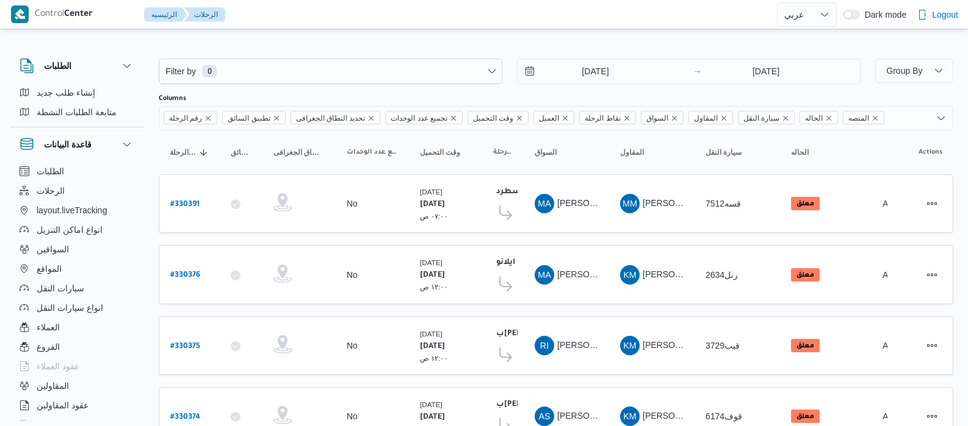
select select "ar"
click at [569, 65] on input "[DATE]" at bounding box center [586, 71] width 138 height 24
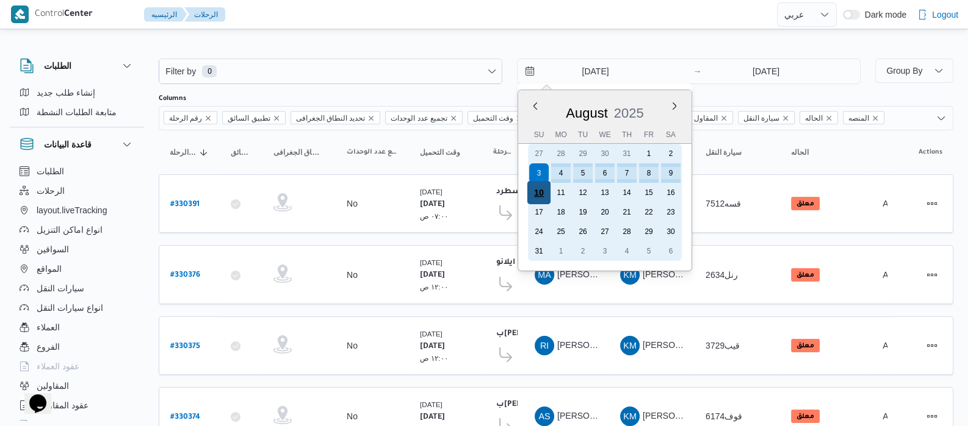
click at [536, 191] on div "10" at bounding box center [538, 192] width 23 height 23
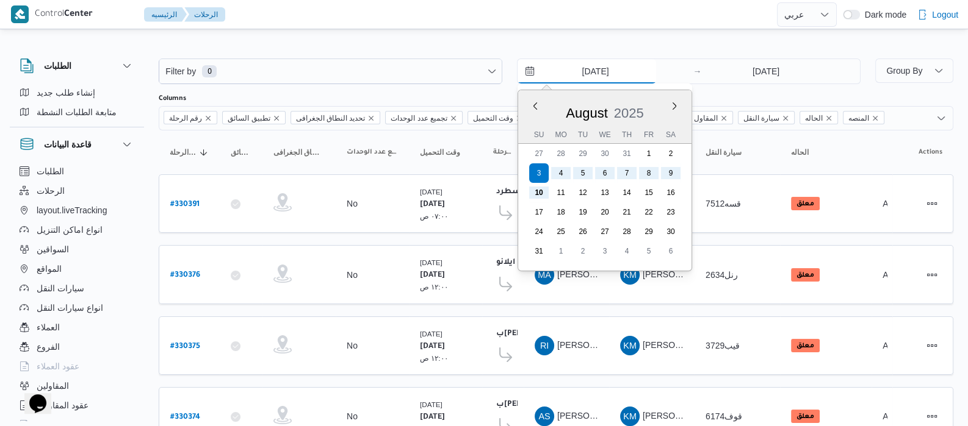
type input "[DATE]"
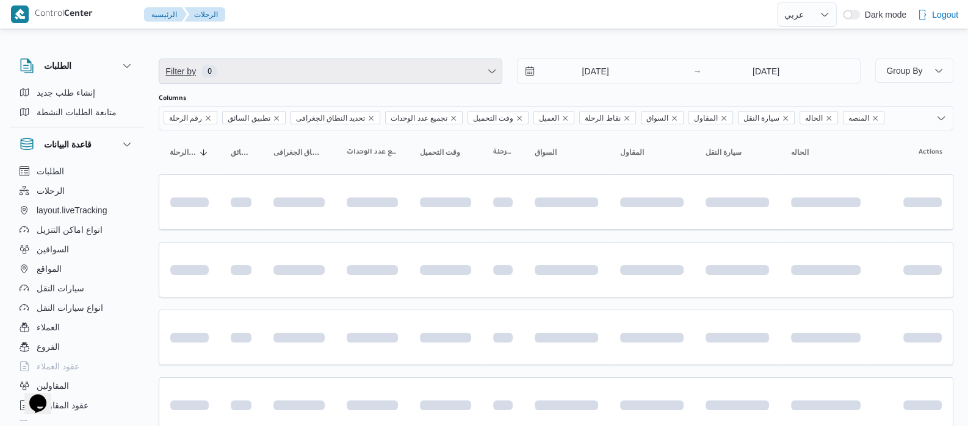
click at [231, 69] on span "Filter by 0" at bounding box center [330, 71] width 342 height 24
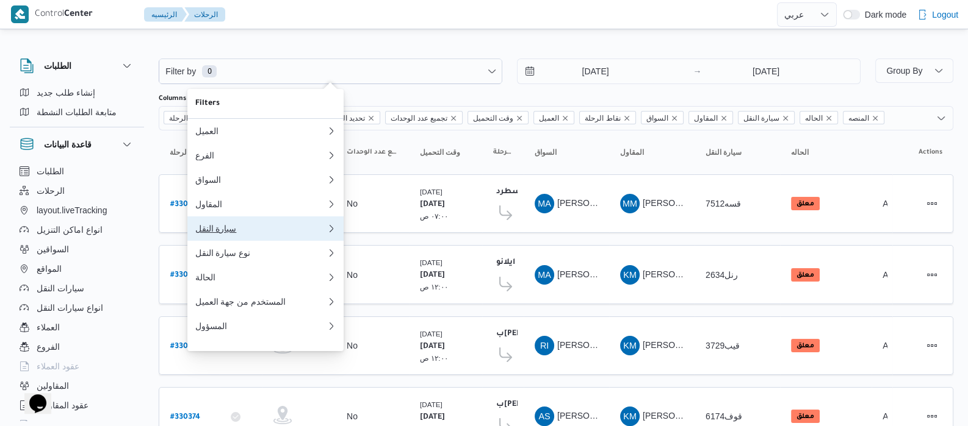
click at [217, 233] on div "سيارة النقل" at bounding box center [261, 229] width 132 height 10
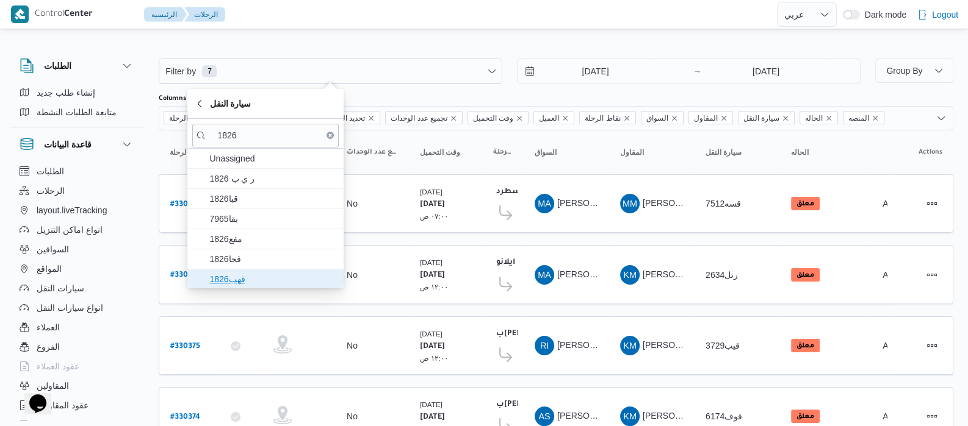
click at [241, 276] on span "قهب1826" at bounding box center [272, 279] width 127 height 15
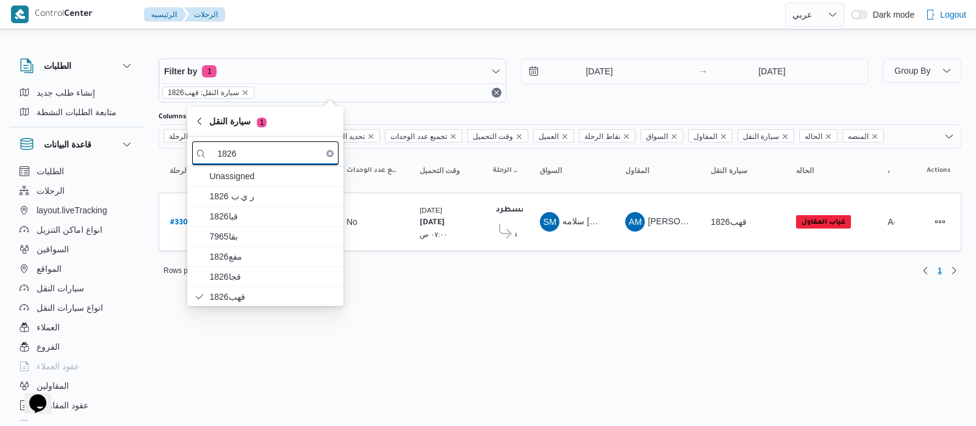
click at [285, 151] on input "1826" at bounding box center [265, 154] width 146 height 24
type input "1"
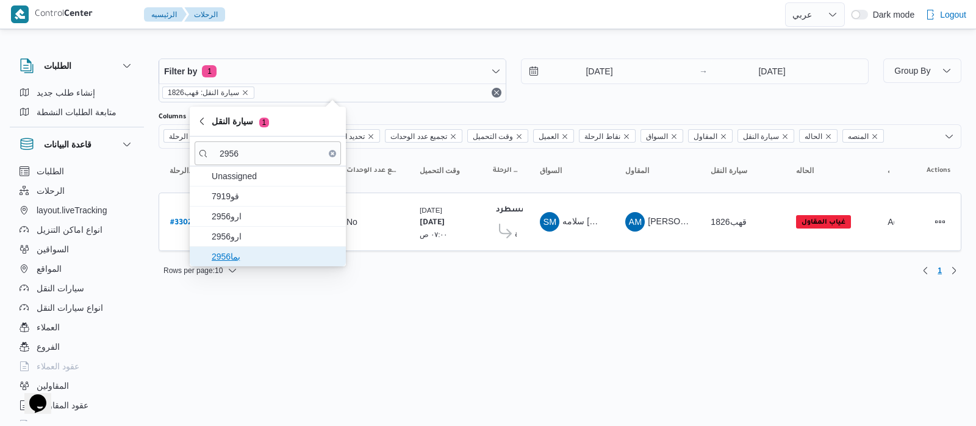
click at [241, 254] on span "بما2956" at bounding box center [275, 257] width 127 height 15
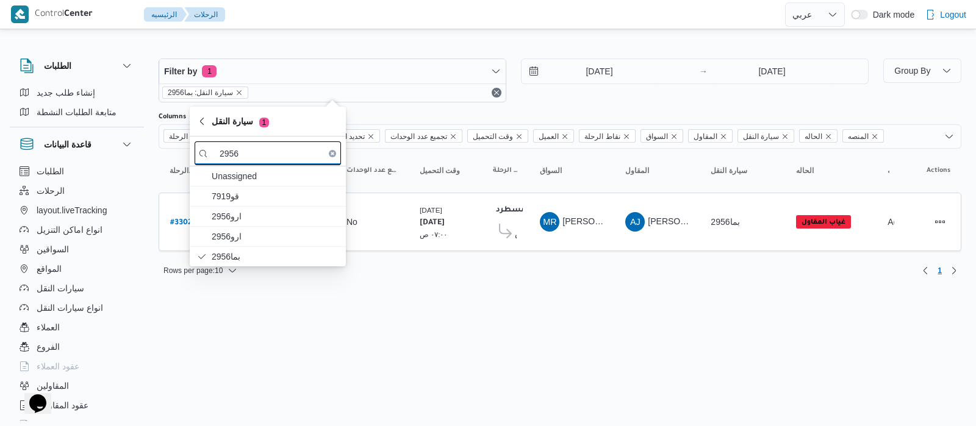
click at [277, 152] on input "2956" at bounding box center [268, 154] width 146 height 24
type input "2"
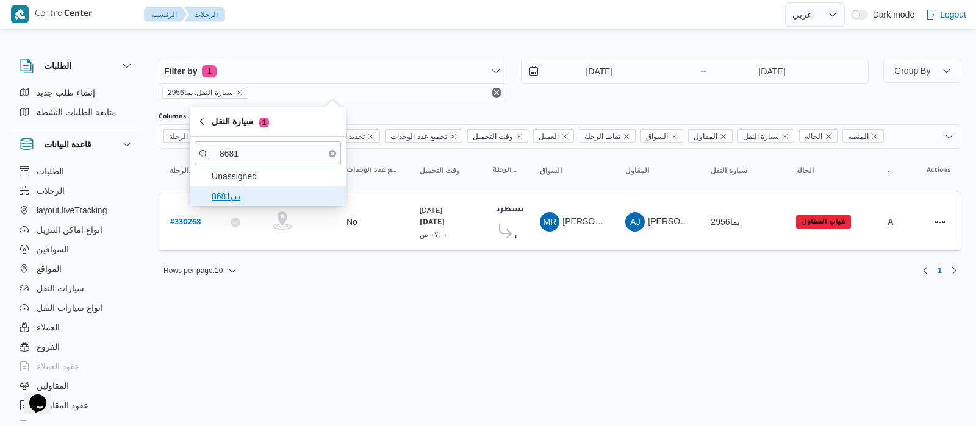
click at [271, 199] on span "دن8681" at bounding box center [275, 196] width 127 height 15
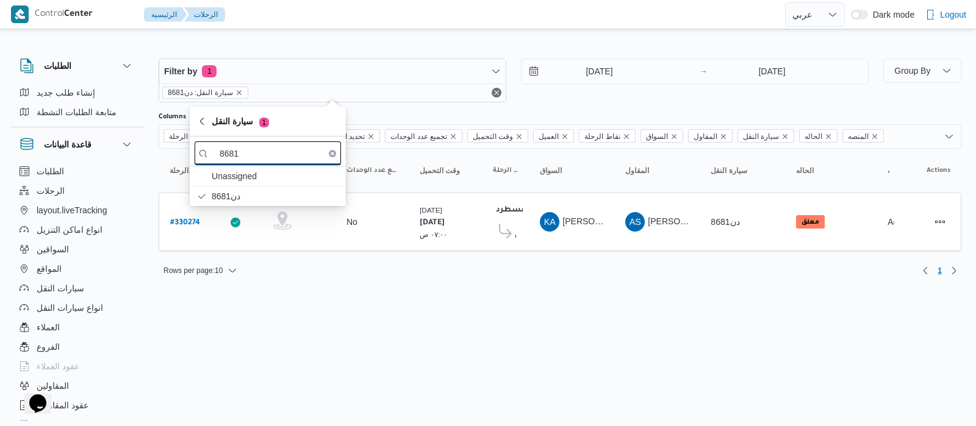
click at [314, 153] on input "8681" at bounding box center [268, 154] width 146 height 24
type input "8"
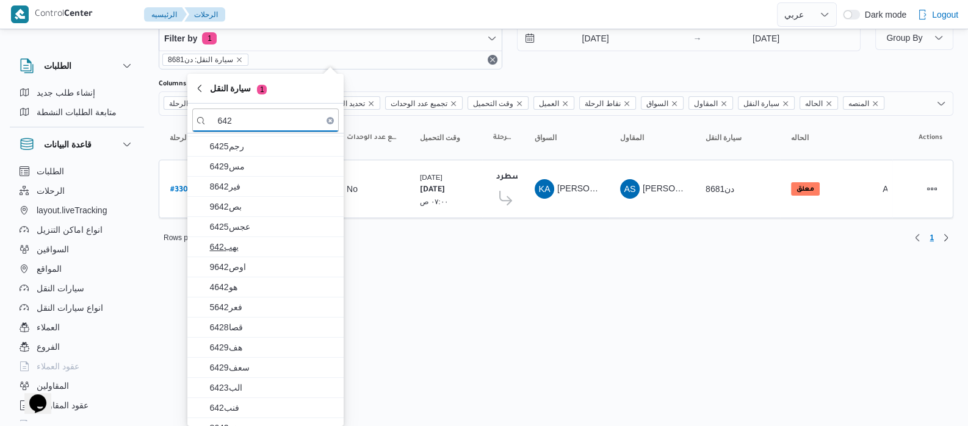
scroll to position [107, 0]
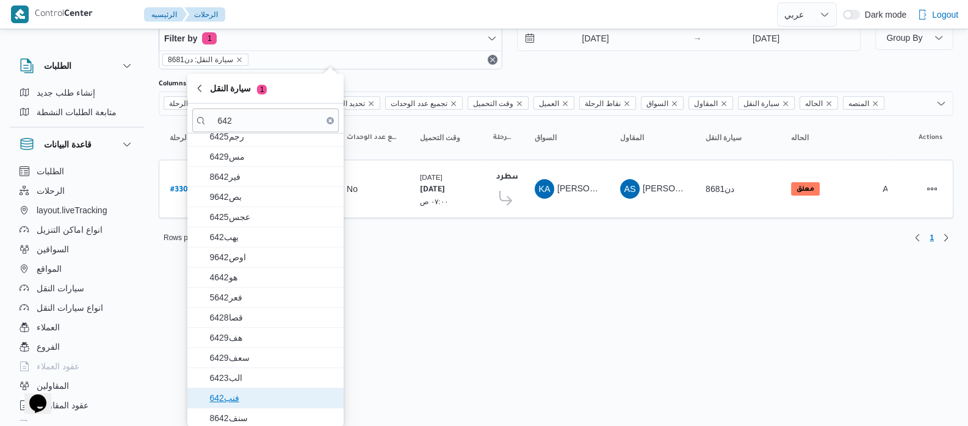
click at [262, 395] on span "فنب642" at bounding box center [272, 398] width 127 height 15
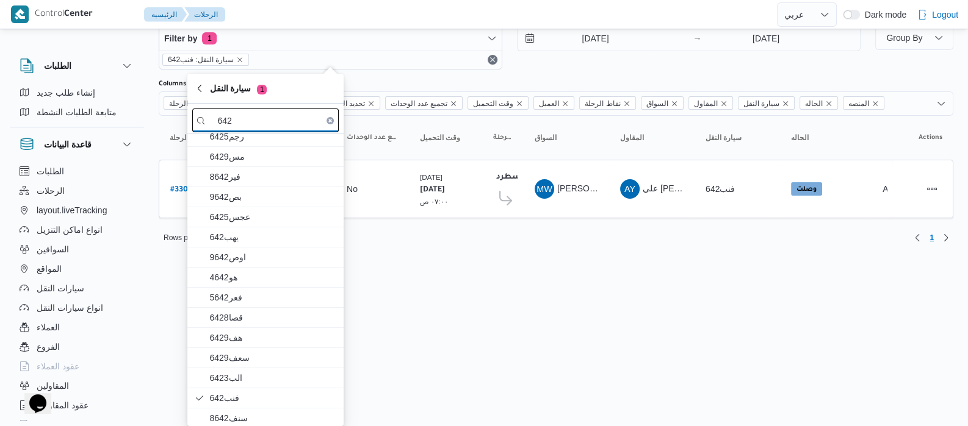
click at [259, 112] on input "642" at bounding box center [265, 121] width 146 height 24
type input "6"
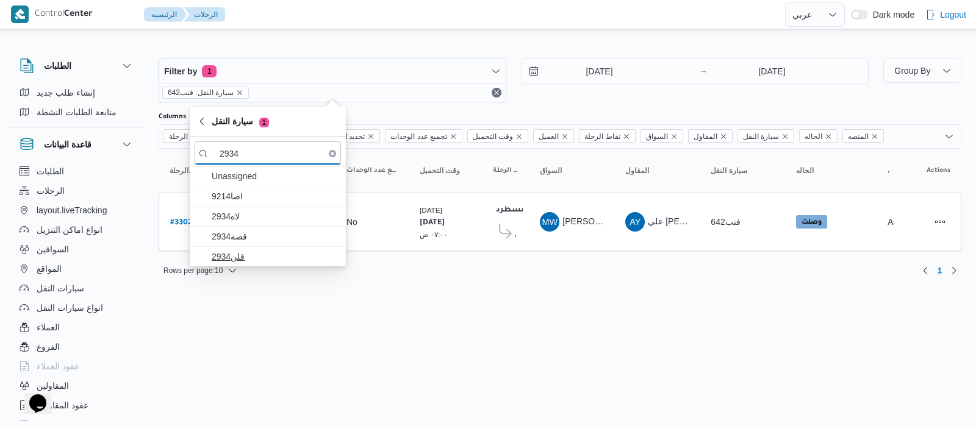
type input "2934"
click at [260, 253] on span "قلن2934" at bounding box center [275, 257] width 127 height 15
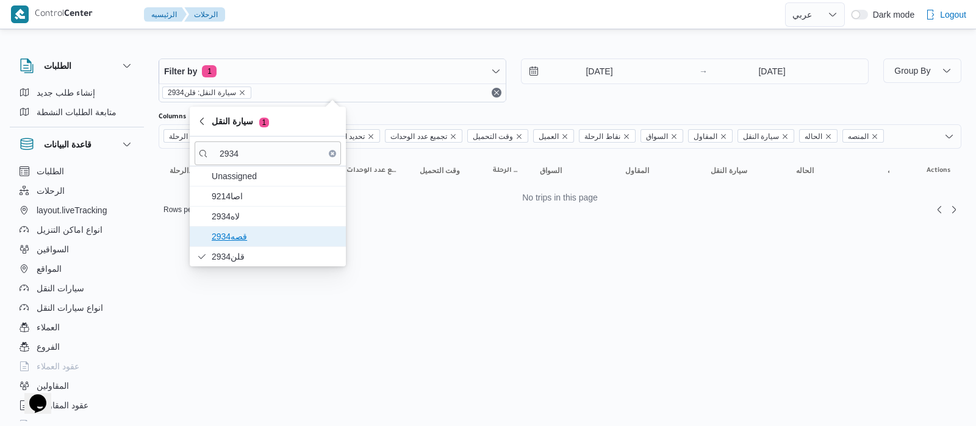
click at [259, 242] on span "قصه2934" at bounding box center [275, 236] width 127 height 15
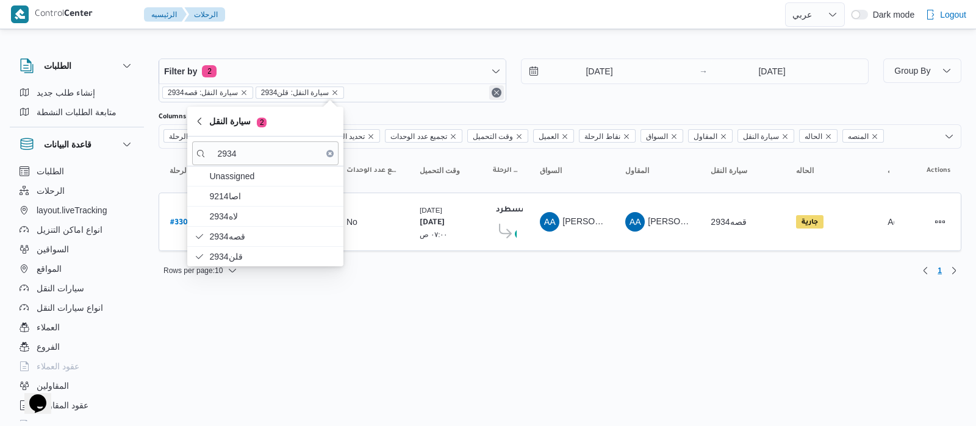
click at [494, 92] on div "سيارة النقل: قصه2934 سيارة النقل: قلن2934" at bounding box center [332, 93] width 346 height 18
click at [497, 93] on button "Remove" at bounding box center [496, 92] width 15 height 15
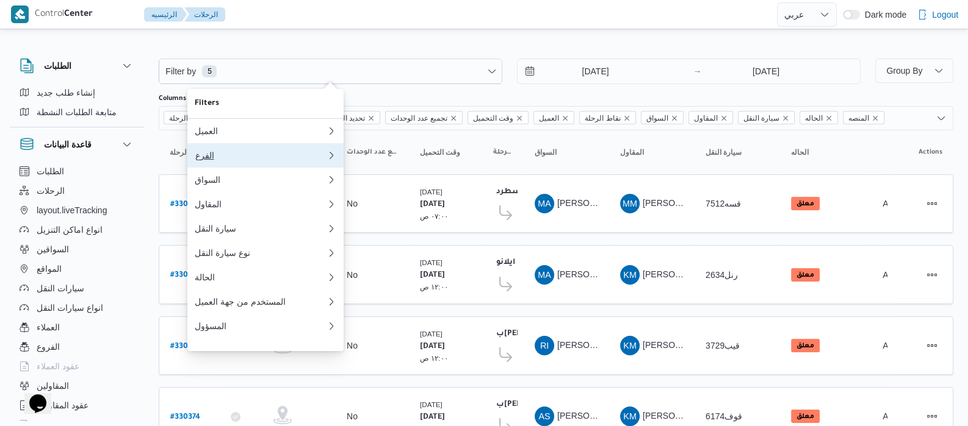
click at [206, 166] on button "الفرع" at bounding box center [265, 155] width 156 height 24
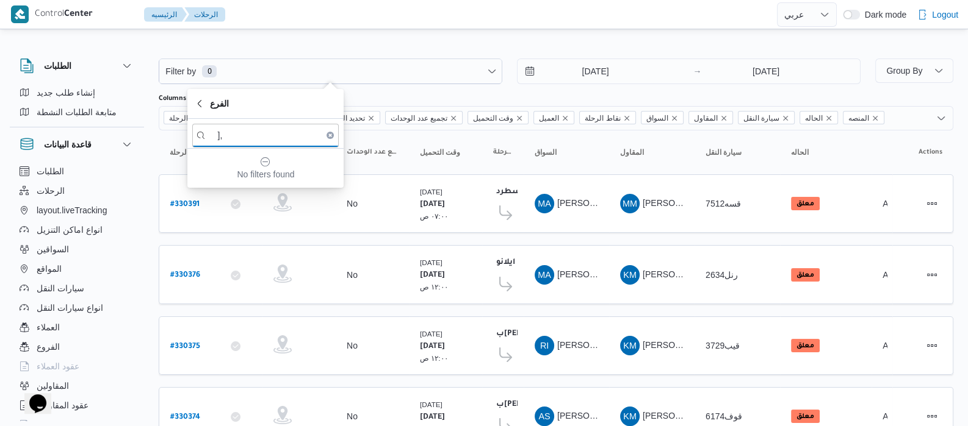
type input "]"
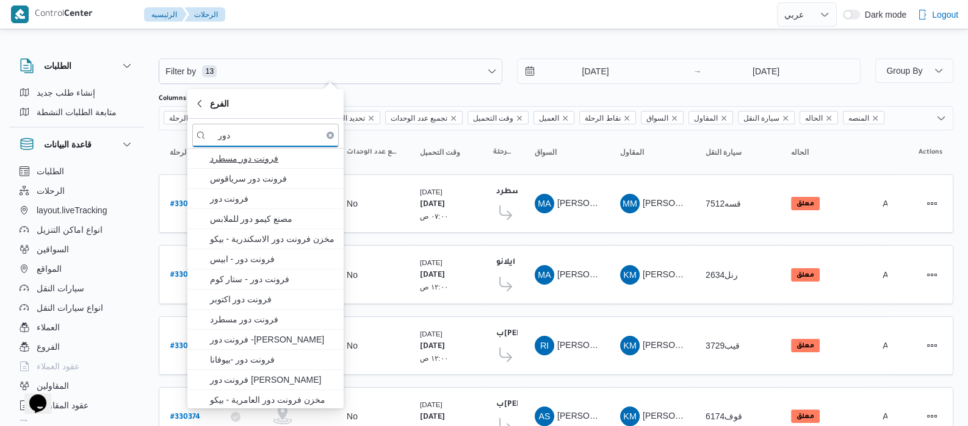
type input "دور"
click at [242, 160] on span "فرونت دور مسطرد" at bounding box center [272, 158] width 127 height 15
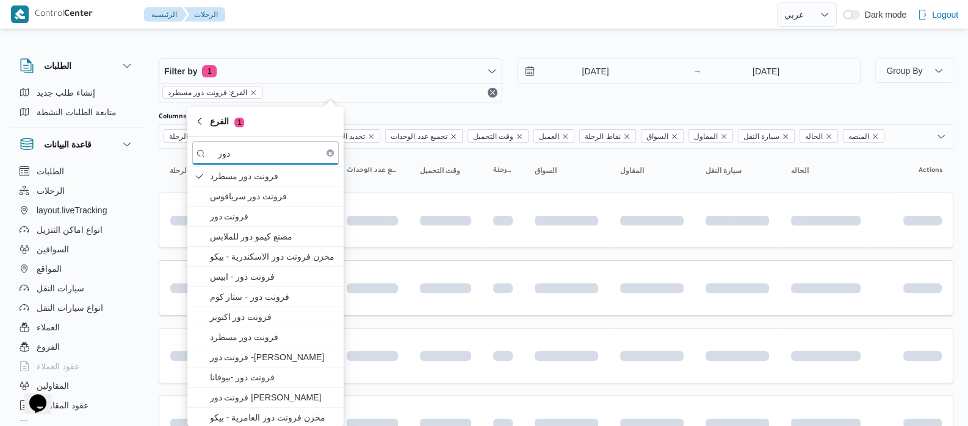
click at [153, 160] on div "الطلبات إنشاء طلب جديد متابعة الطلبات النشطة قاعدة البيانات الطلبات الرحلات lay…" at bounding box center [83, 237] width 146 height 377
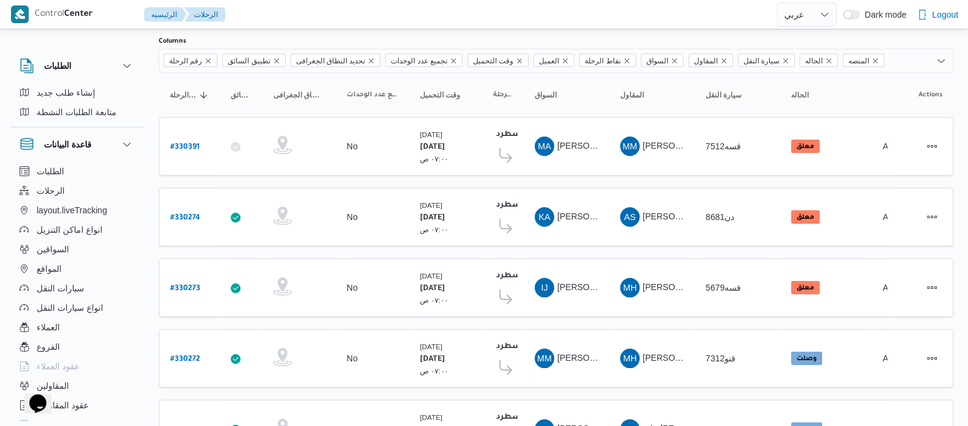
scroll to position [490, 0]
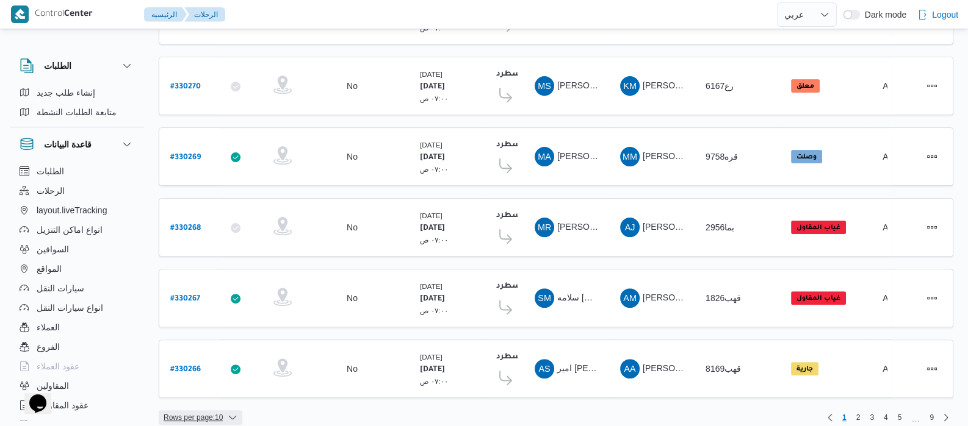
click at [231, 413] on icon "button" at bounding box center [233, 418] width 10 height 10
click at [214, 375] on span "20 rows" at bounding box center [215, 375] width 39 height 10
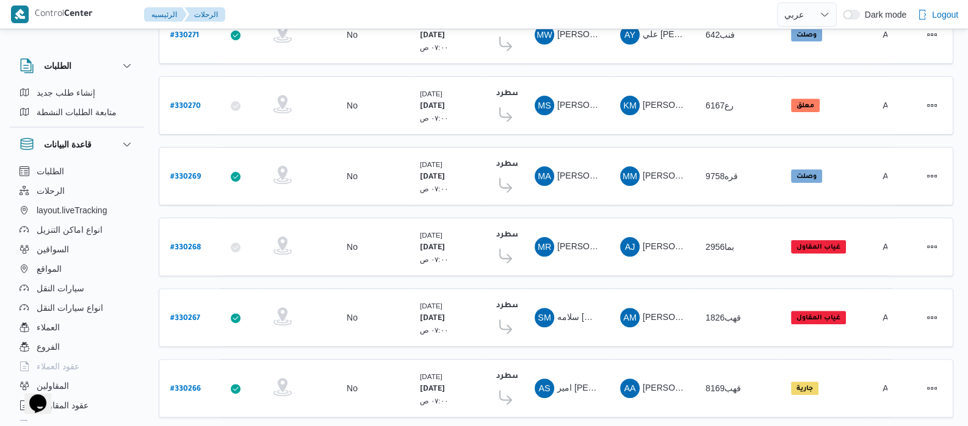
scroll to position [476, 0]
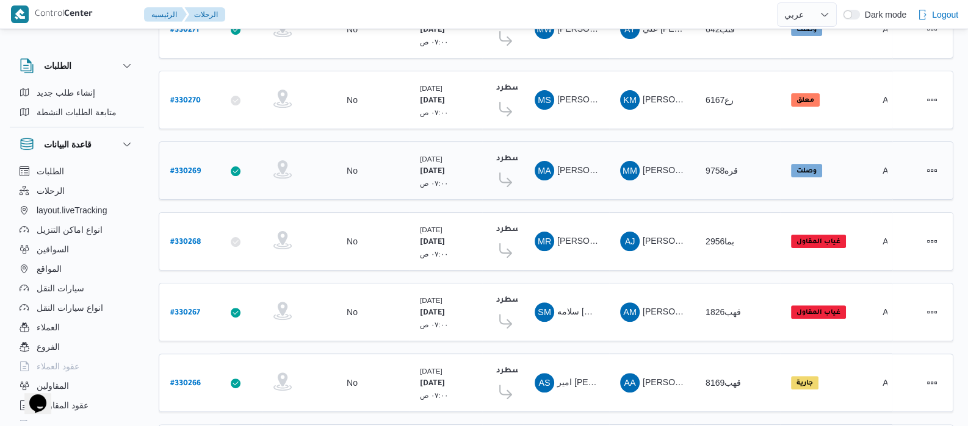
click at [193, 168] on b "# 330269" at bounding box center [185, 172] width 31 height 9
select select "ar"
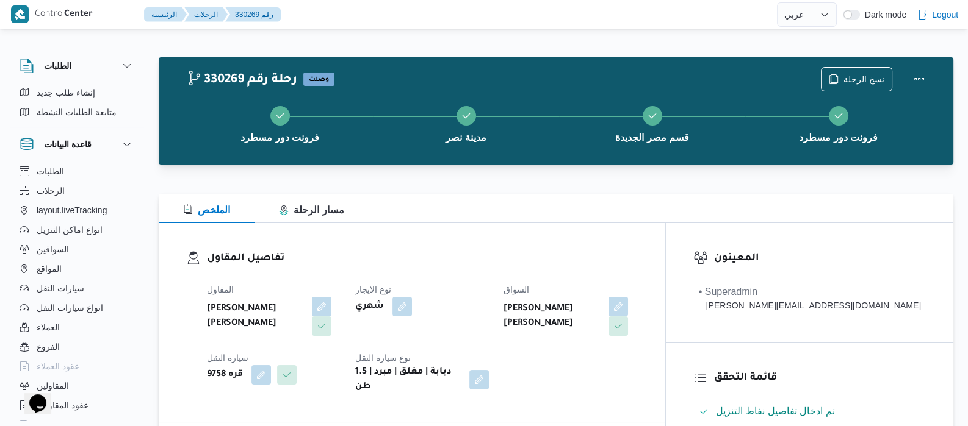
select select "ar"
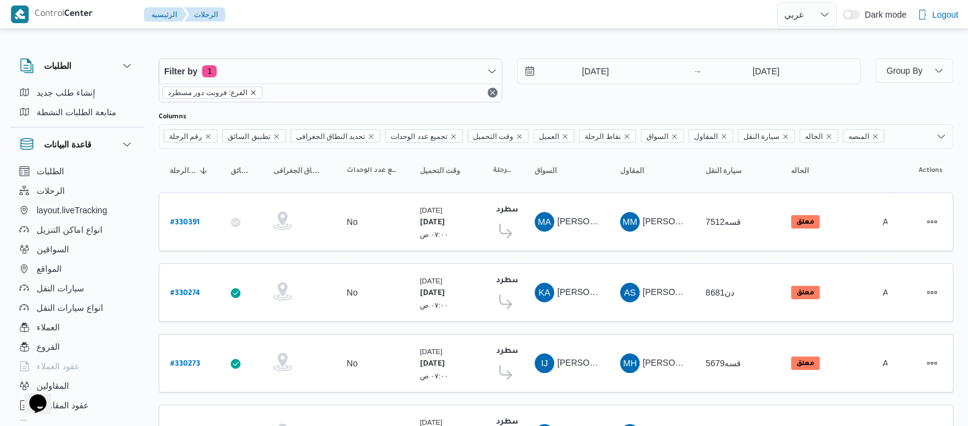
click at [251, 92] on icon "remove selected entity" at bounding box center [253, 92] width 5 height 5
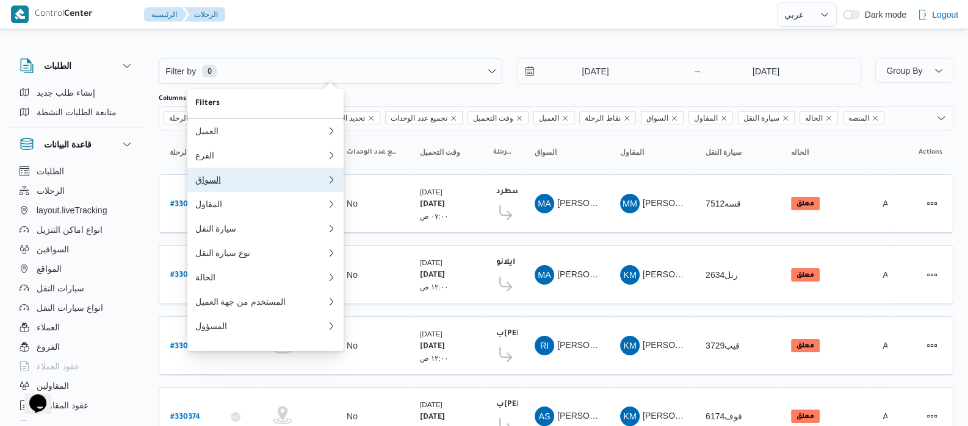
click at [234, 183] on div "السواق" at bounding box center [261, 180] width 132 height 10
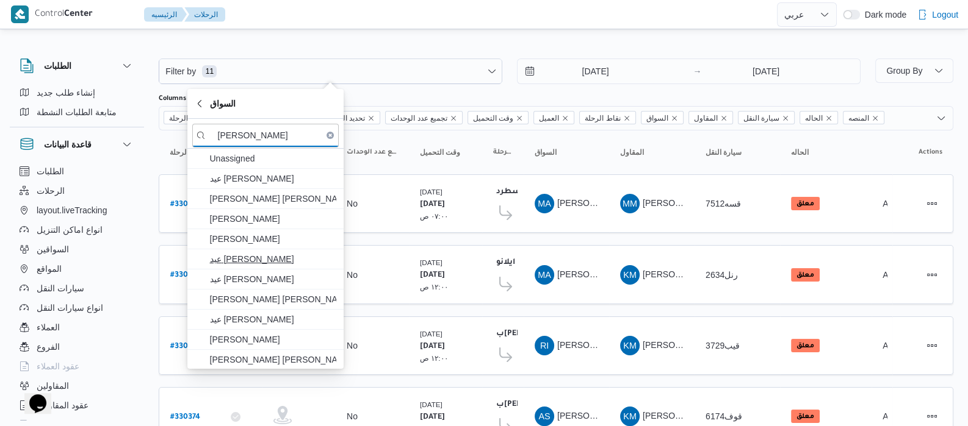
type input "[PERSON_NAME]"
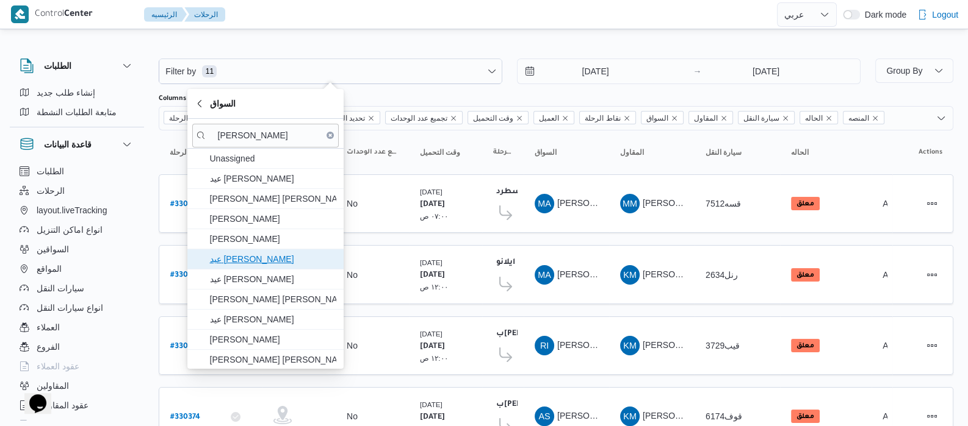
click at [263, 262] on span "عيد [PERSON_NAME]" at bounding box center [272, 259] width 127 height 15
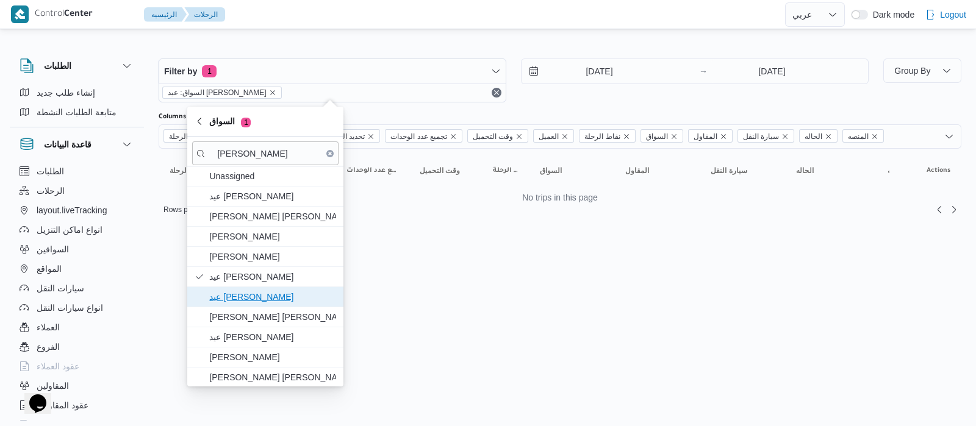
click at [275, 295] on span "عيد [PERSON_NAME]" at bounding box center [272, 297] width 127 height 15
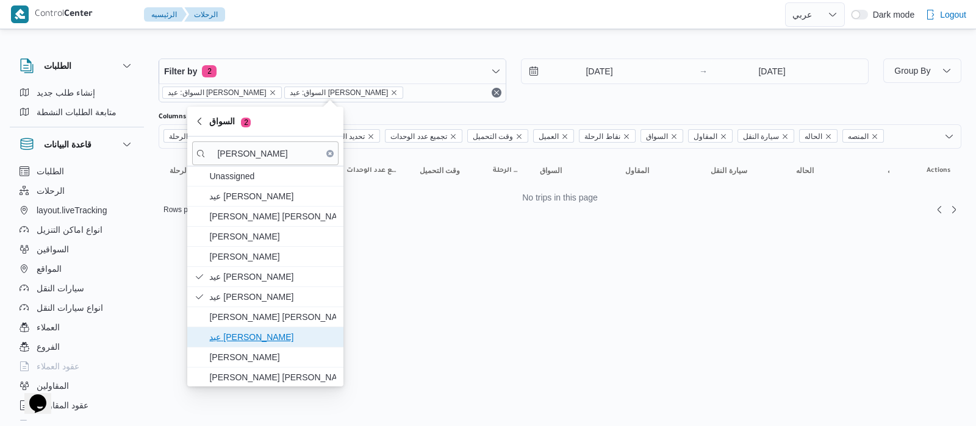
click at [289, 334] on span "عيد [PERSON_NAME]" at bounding box center [272, 337] width 127 height 15
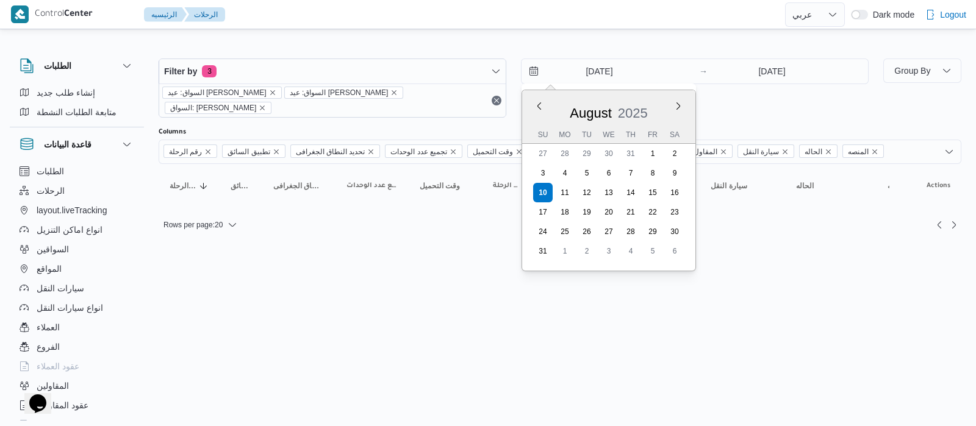
click at [574, 68] on input "[DATE]" at bounding box center [591, 71] width 138 height 24
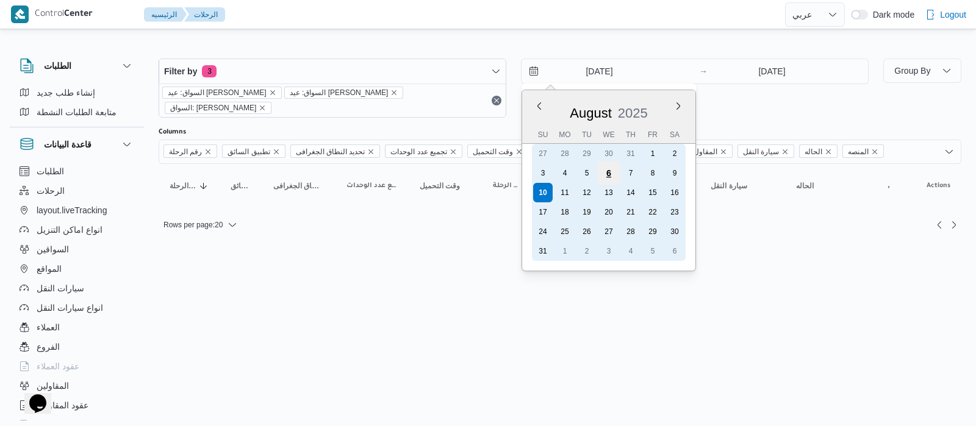
click at [611, 172] on div "6" at bounding box center [608, 173] width 23 height 23
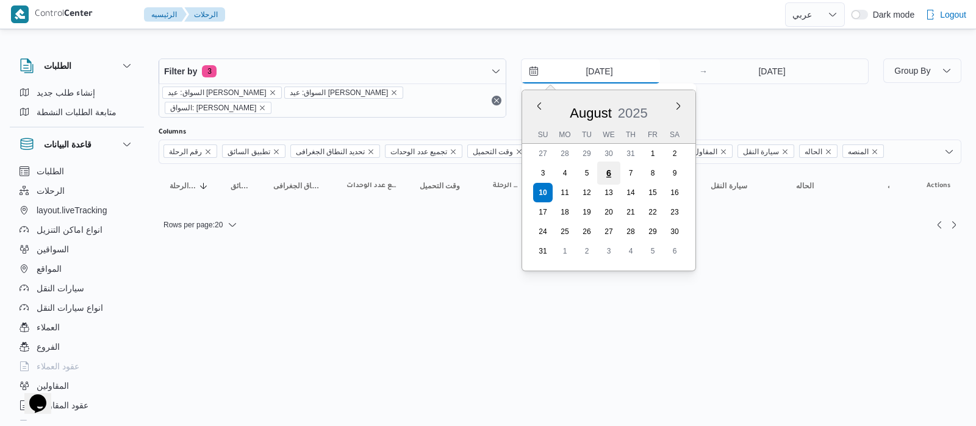
type input "[DATE]"
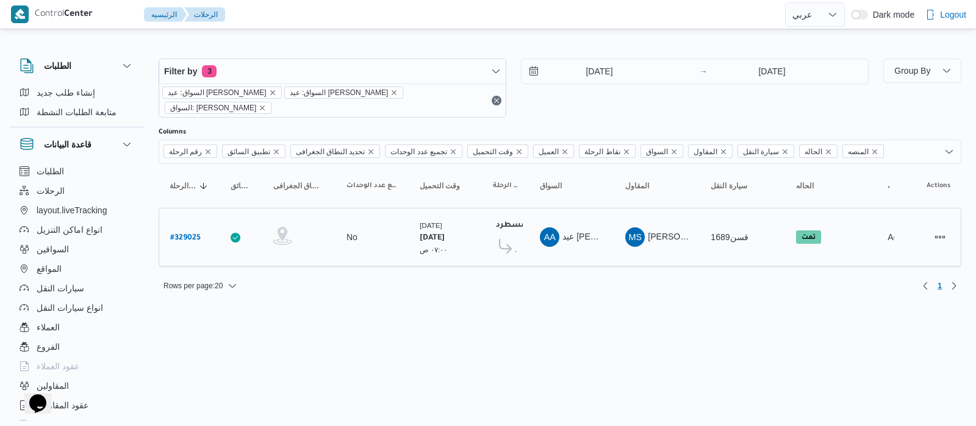
click at [179, 234] on b "# 329025" at bounding box center [185, 238] width 31 height 9
select select "ar"
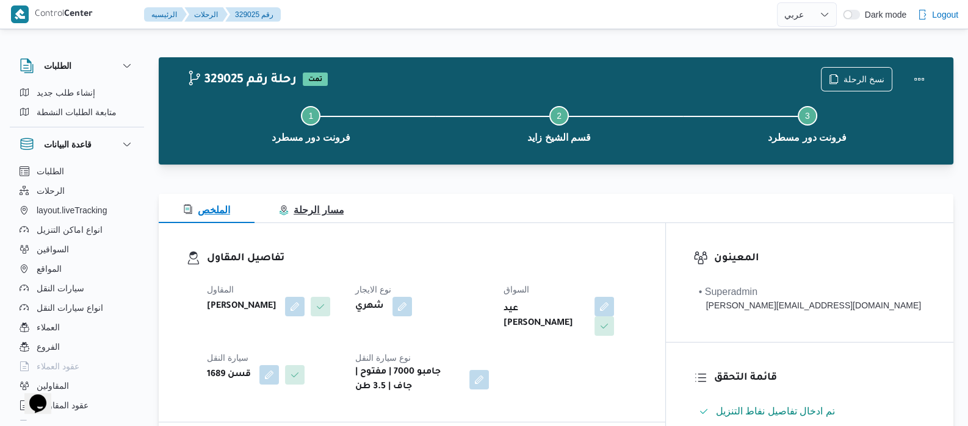
click at [323, 219] on button "مسار الرحلة" at bounding box center [310, 208] width 113 height 29
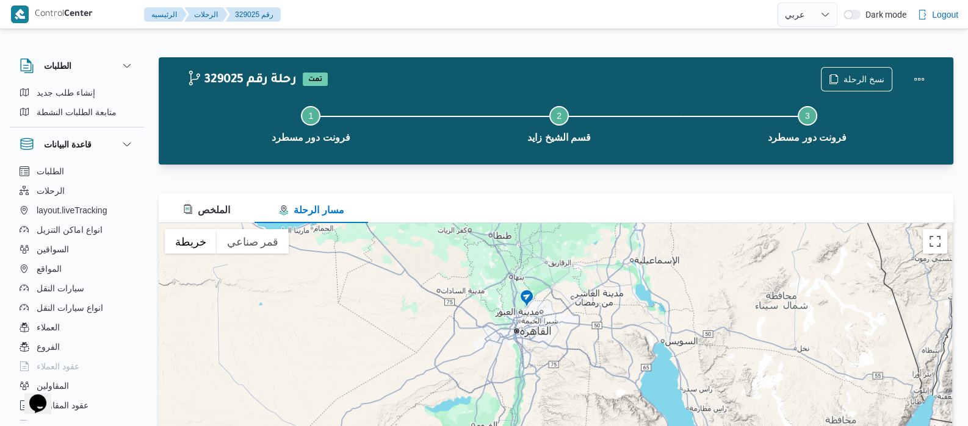
drag, startPoint x: 536, startPoint y: 340, endPoint x: 526, endPoint y: 273, distance: 67.2
click at [526, 273] on div "للتنقّل، يُرجى الضغط على مفاتيح الأسهم." at bounding box center [556, 375] width 794 height 305
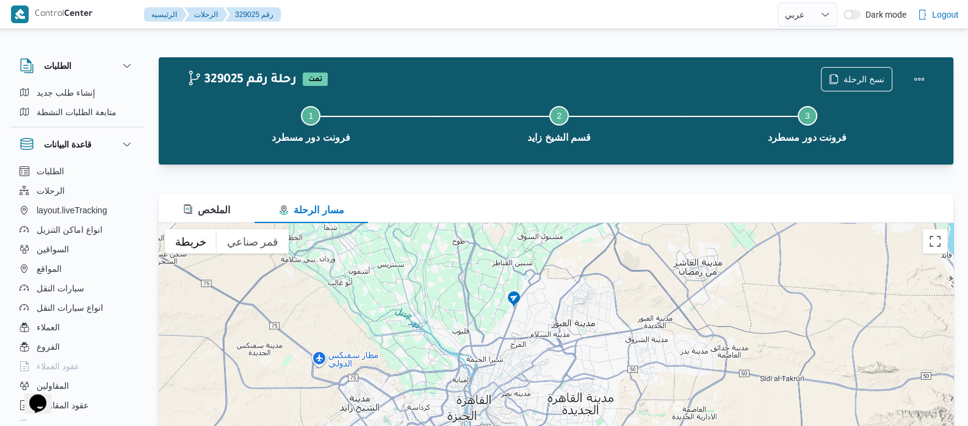
drag, startPoint x: 555, startPoint y: 358, endPoint x: 543, endPoint y: 236, distance: 122.6
click at [543, 236] on div "للتنقّل، يُرجى الضغط على مفاتيح الأسهم." at bounding box center [556, 375] width 794 height 305
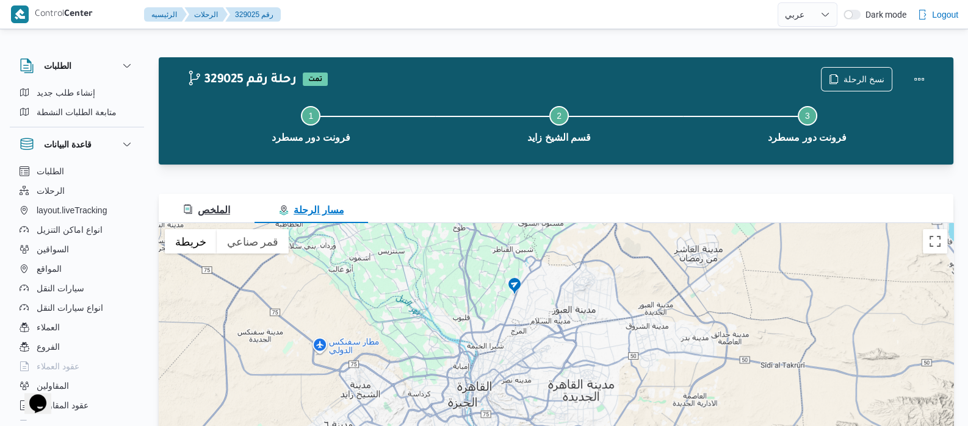
click at [219, 213] on span "الملخص" at bounding box center [206, 210] width 47 height 10
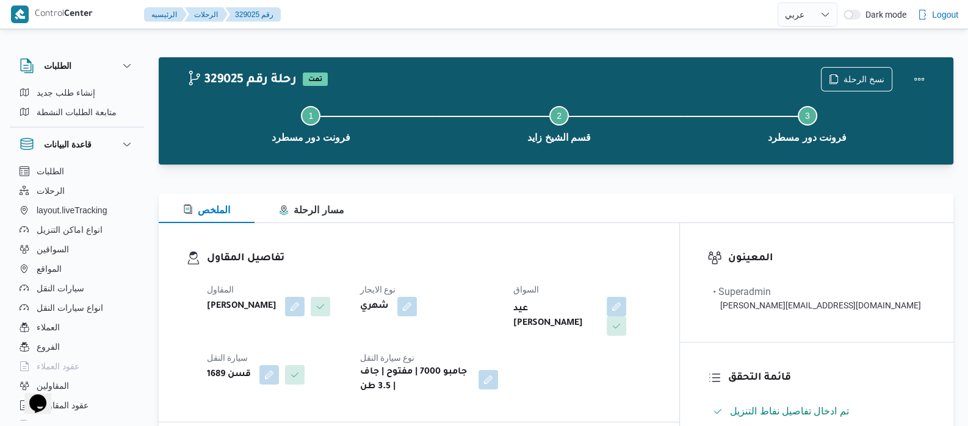
select select "ar"
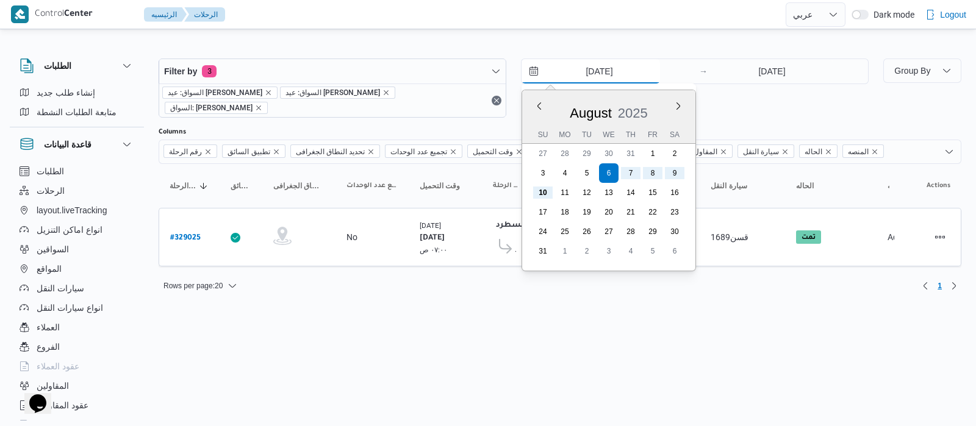
click at [571, 77] on input "[DATE]" at bounding box center [591, 71] width 138 height 24
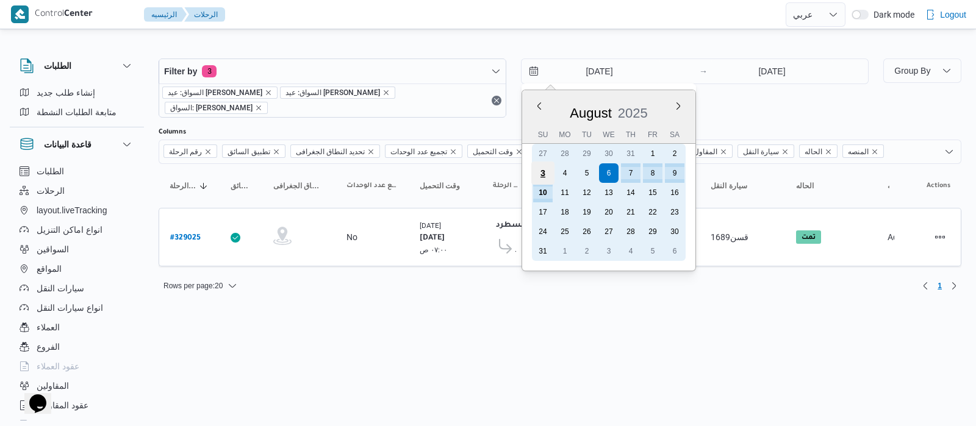
click at [547, 168] on div "3" at bounding box center [542, 173] width 23 height 23
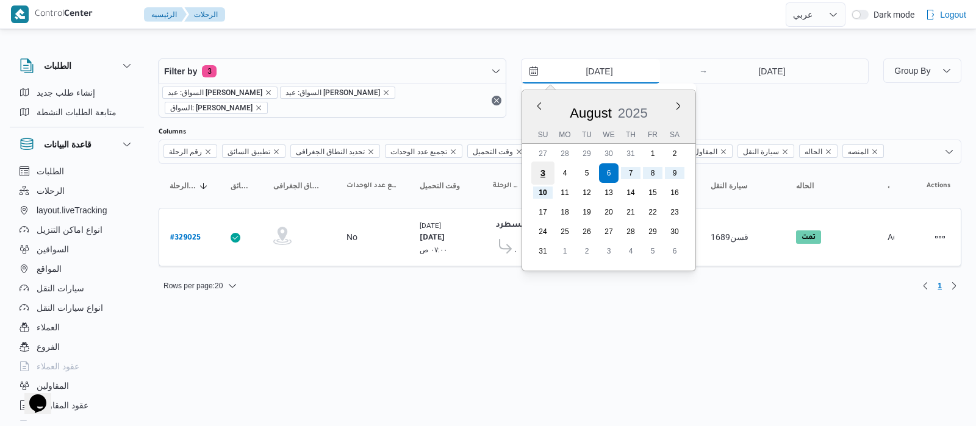
type input "[DATE]"
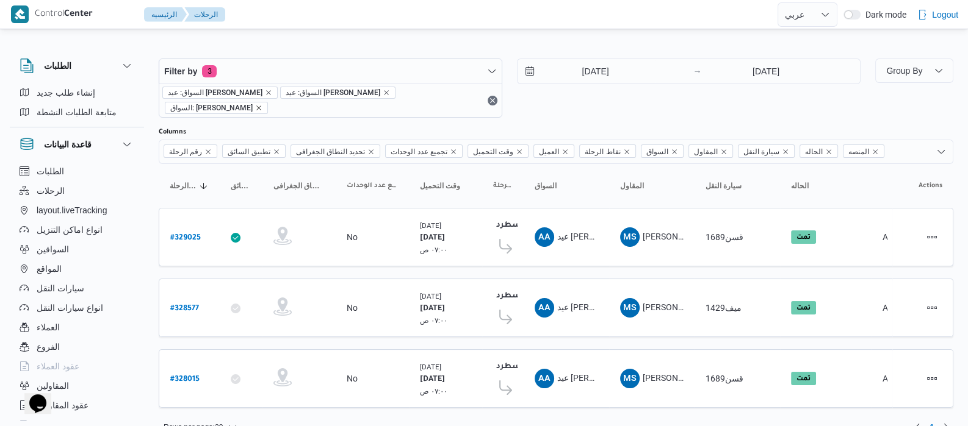
click at [262, 106] on icon "remove selected entity" at bounding box center [258, 107] width 7 height 7
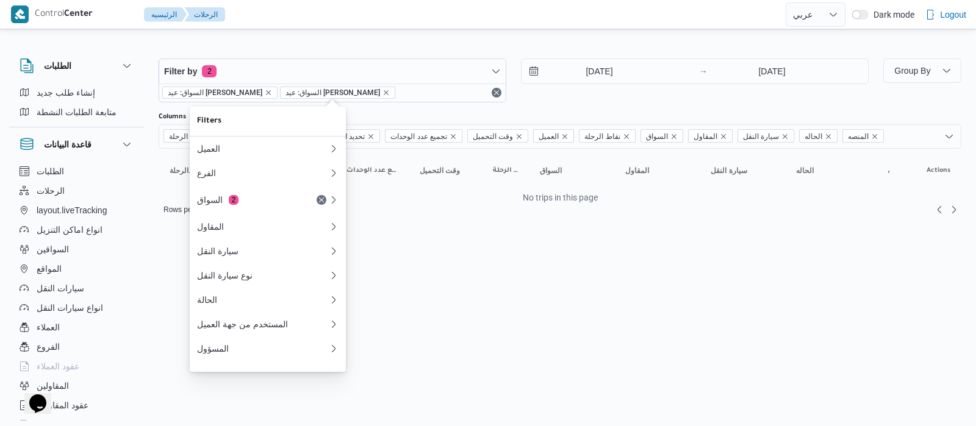
click at [433, 227] on div "Filter by 2 السواق: عيد [PERSON_NAME] [PERSON_NAME]: عيد [PERSON_NAME] يونس [DA…" at bounding box center [481, 132] width 976 height 201
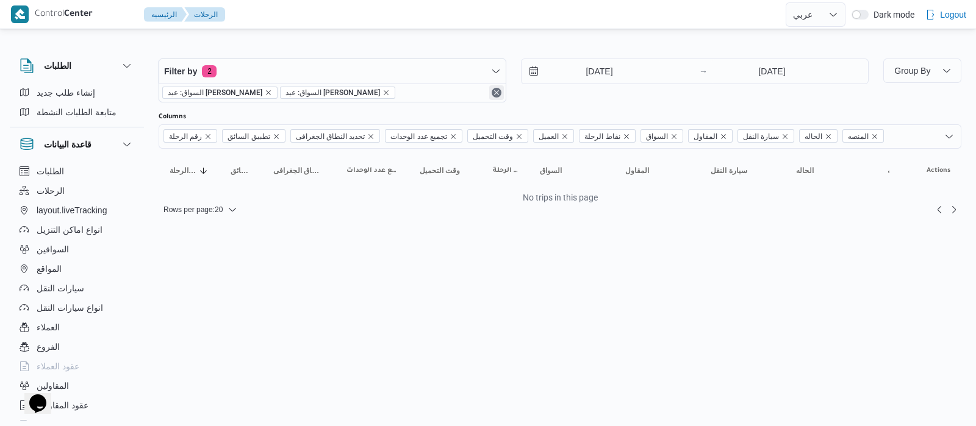
click at [496, 93] on button "Remove" at bounding box center [496, 92] width 15 height 15
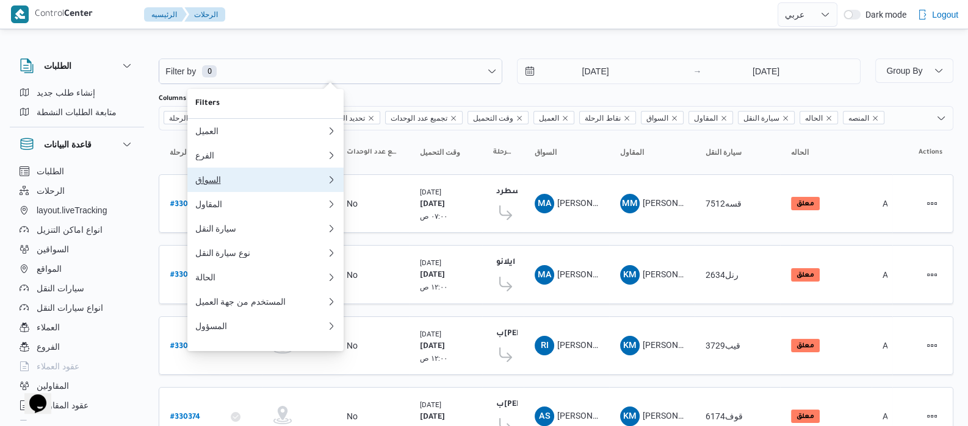
click at [220, 181] on div "السواق" at bounding box center [258, 180] width 127 height 10
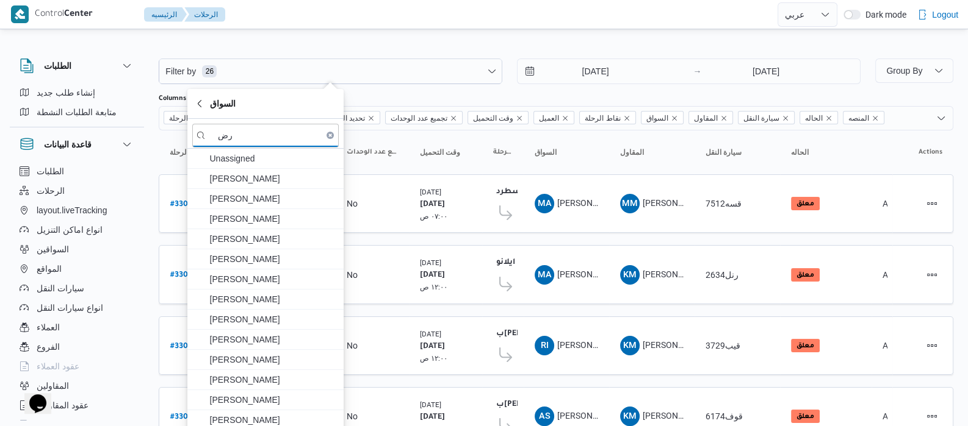
type input "ر"
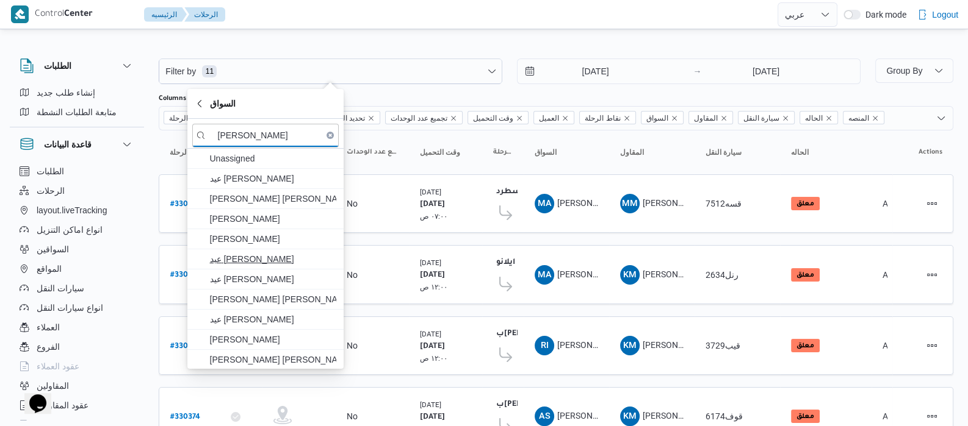
type input "[PERSON_NAME]"
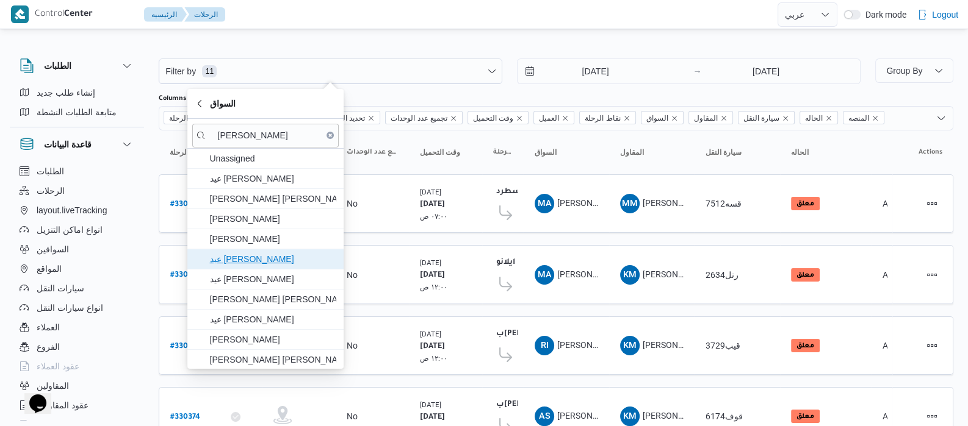
click at [256, 256] on span "عيد [PERSON_NAME]" at bounding box center [272, 259] width 127 height 15
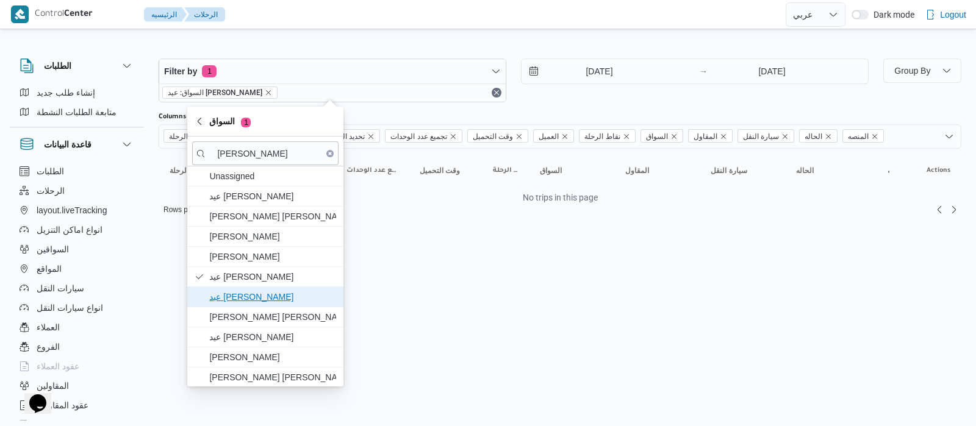
click at [275, 297] on span "عيد [PERSON_NAME]" at bounding box center [272, 297] width 127 height 15
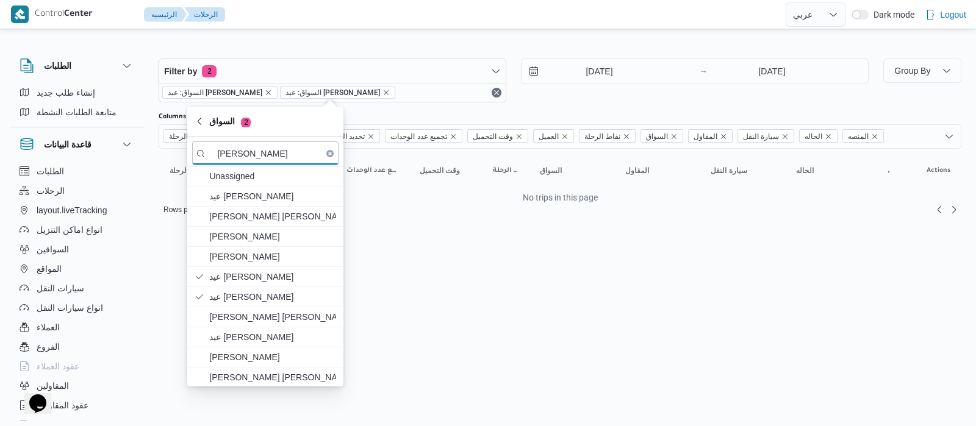
click at [575, 68] on input "[DATE]" at bounding box center [591, 71] width 138 height 24
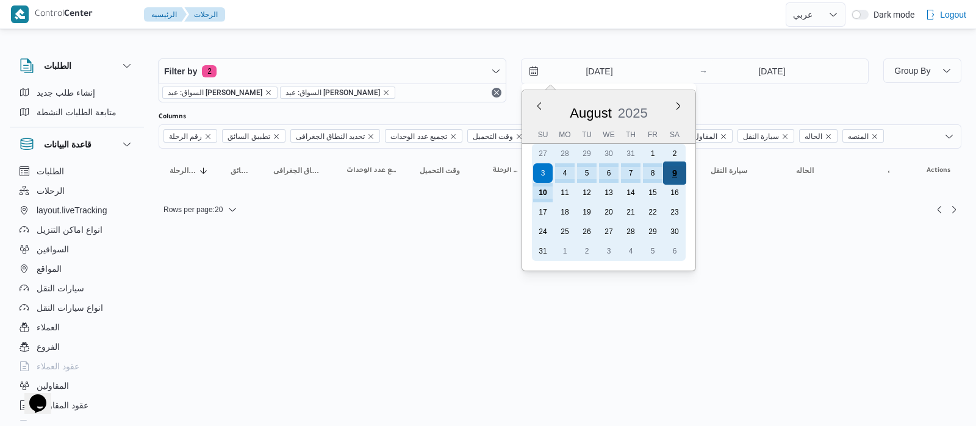
click at [669, 178] on div "9" at bounding box center [674, 173] width 23 height 23
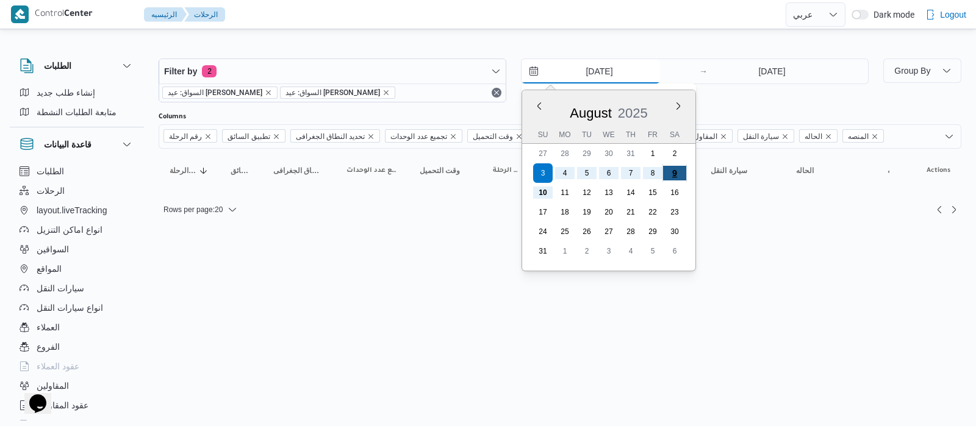
type input "[DATE]"
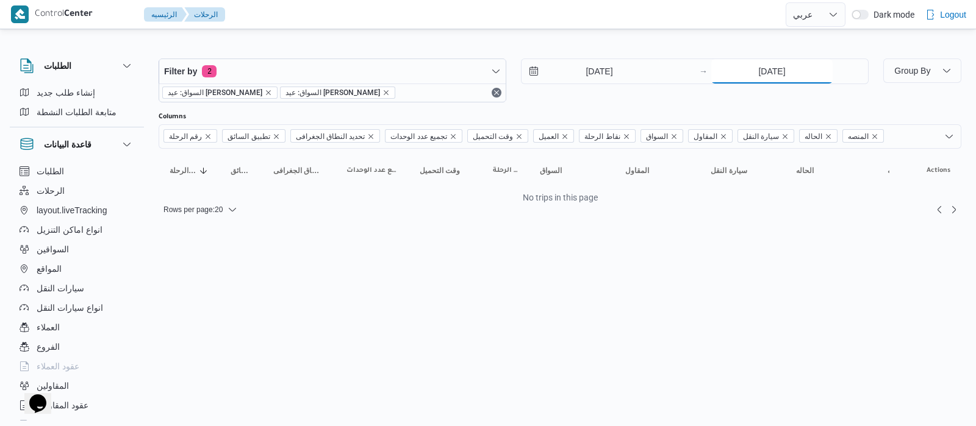
click at [749, 67] on input "[DATE]" at bounding box center [771, 71] width 121 height 24
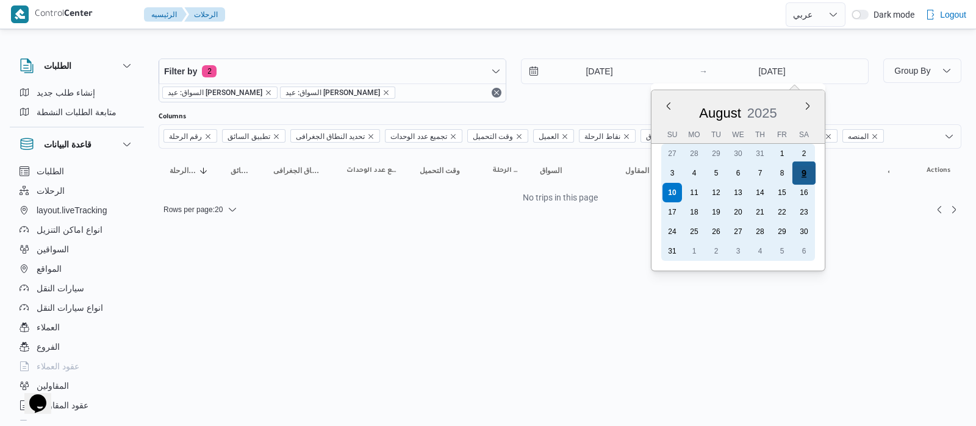
click at [804, 174] on div "9" at bounding box center [803, 173] width 23 height 23
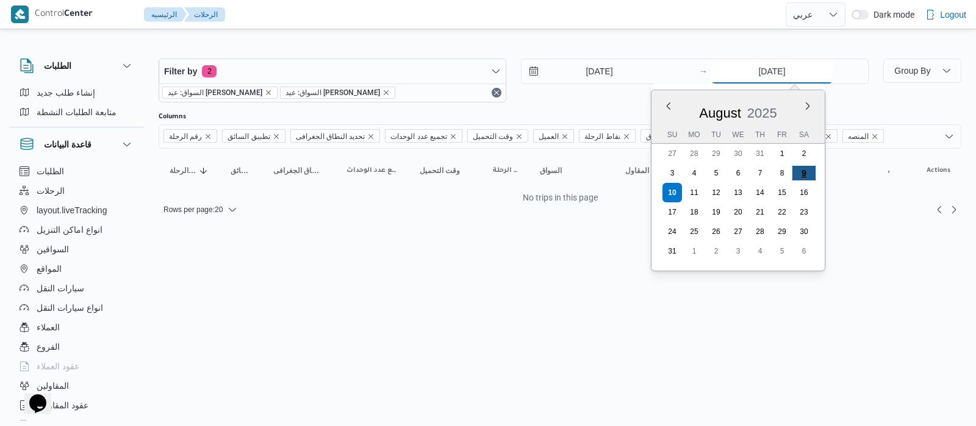
type input "[DATE]"
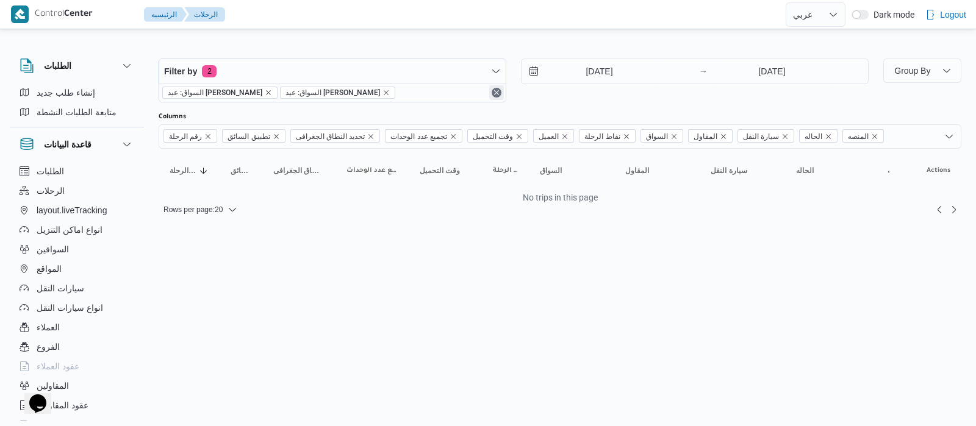
click at [494, 92] on button "Remove" at bounding box center [496, 92] width 15 height 15
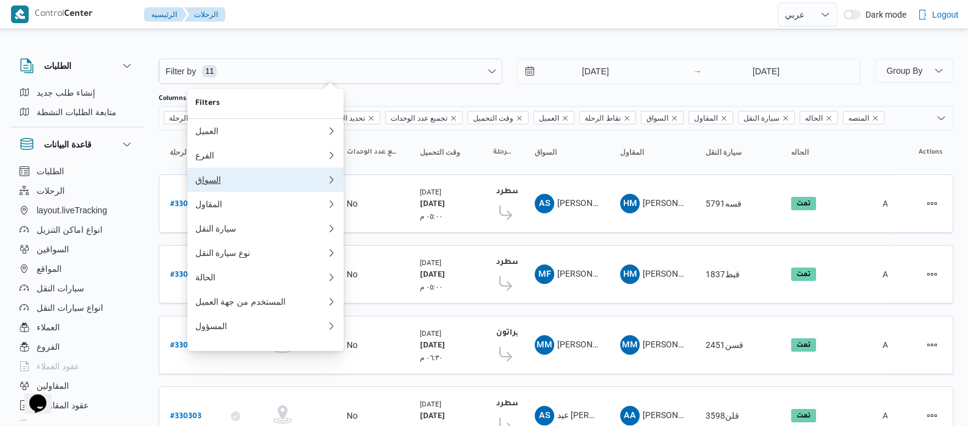
click at [217, 184] on div "السواق" at bounding box center [258, 180] width 127 height 10
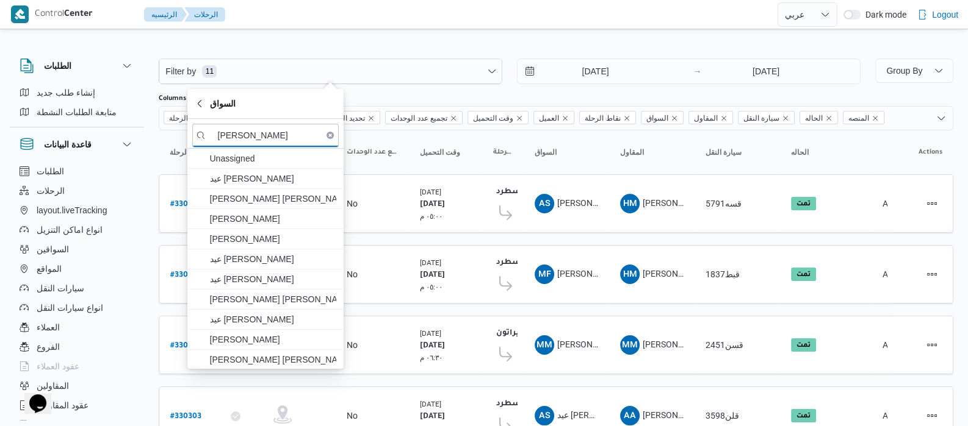
type input "[PERSON_NAME]"
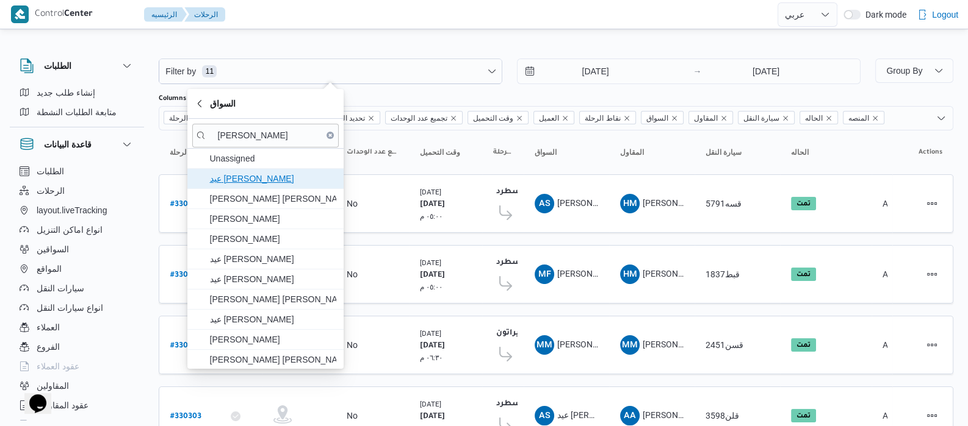
click at [217, 184] on span "عيد [PERSON_NAME]" at bounding box center [272, 178] width 127 height 15
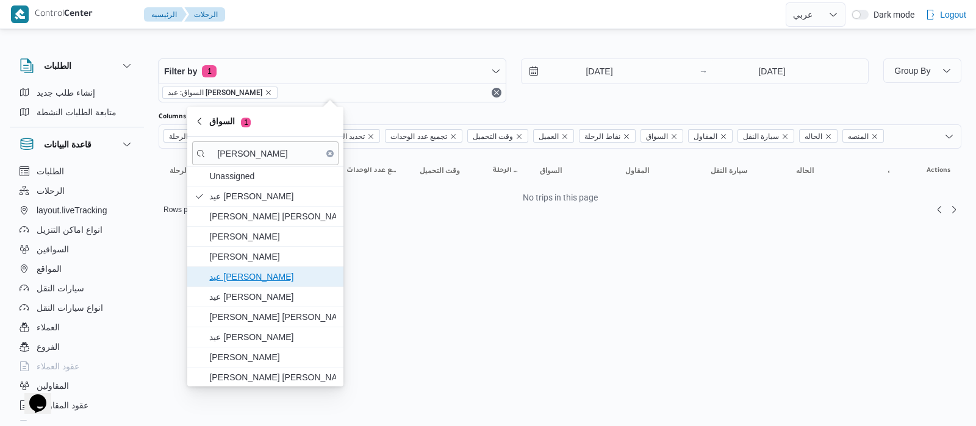
click at [257, 278] on span "عيد [PERSON_NAME]" at bounding box center [272, 277] width 127 height 15
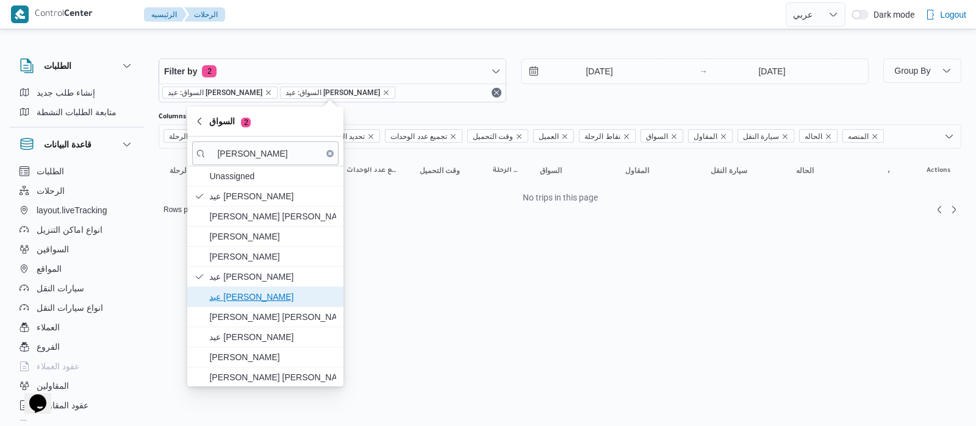
click at [256, 303] on span "عيد [PERSON_NAME]" at bounding box center [265, 297] width 146 height 20
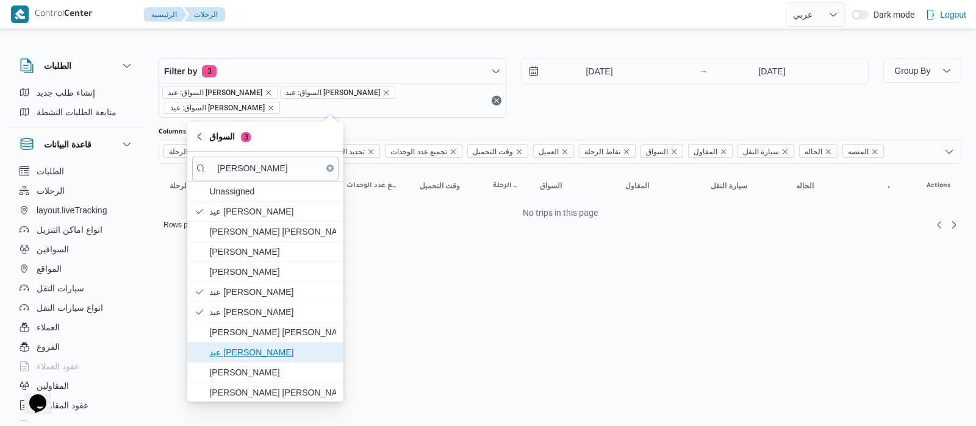
click at [264, 349] on span "عيد [PERSON_NAME]" at bounding box center [272, 352] width 127 height 15
click at [570, 69] on input "[DATE]" at bounding box center [591, 71] width 138 height 24
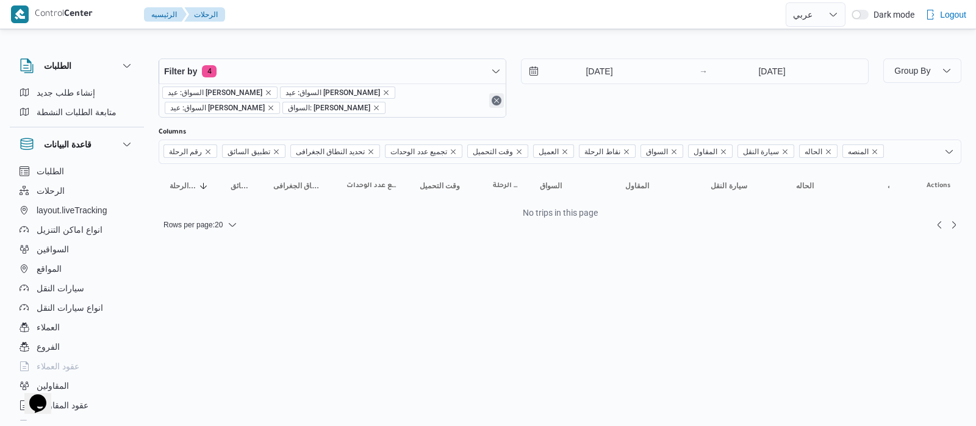
click at [497, 102] on button "Remove" at bounding box center [496, 100] width 15 height 15
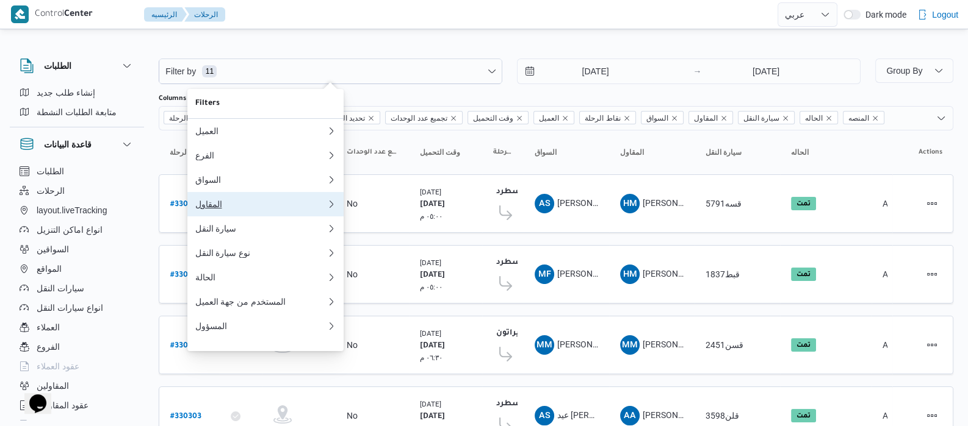
click at [239, 217] on button "المقاول" at bounding box center [265, 204] width 156 height 24
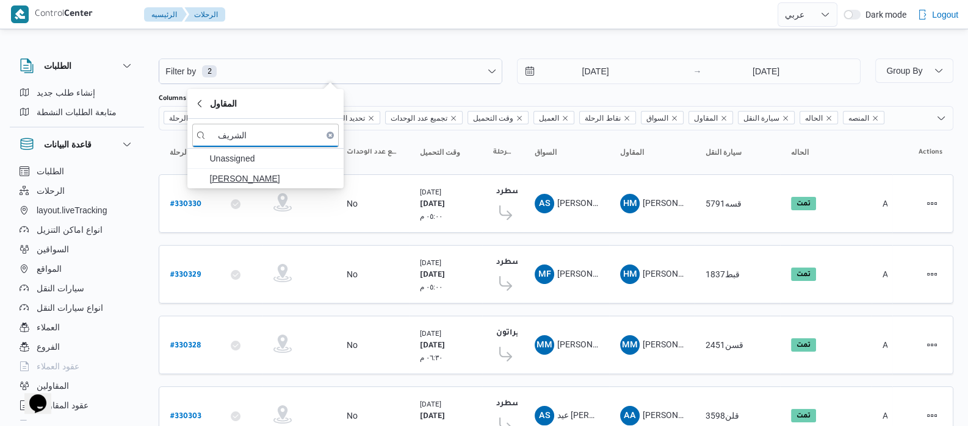
type input "الشريف"
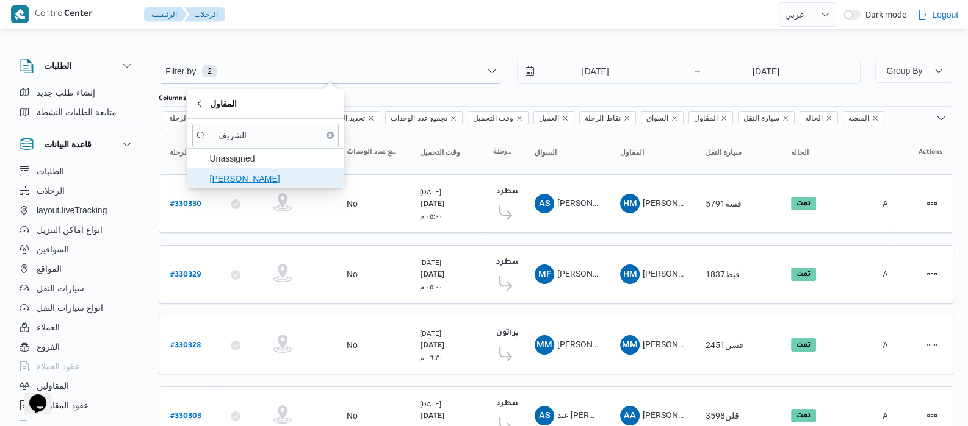
click at [255, 179] on span "[PERSON_NAME]" at bounding box center [272, 178] width 127 height 15
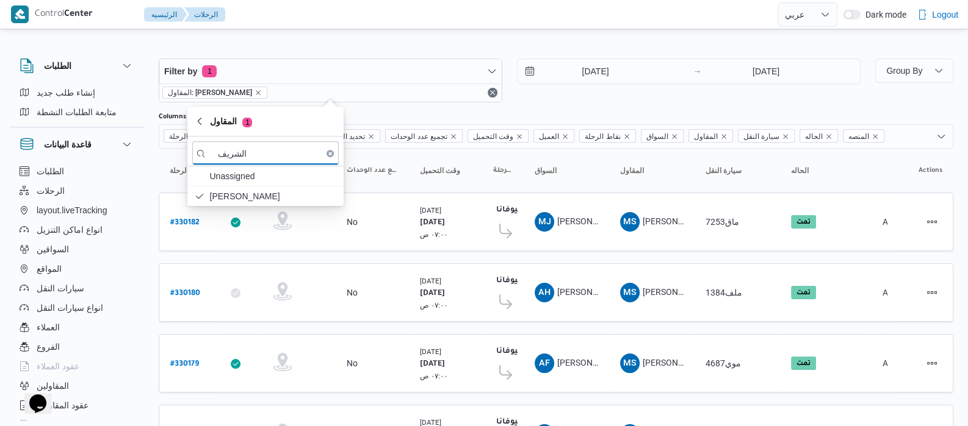
click at [147, 180] on div "الطلبات إنشاء طلب جديد متابعة الطلبات النشطة قاعدة البيانات الطلبات الرحلات lay…" at bounding box center [83, 237] width 146 height 377
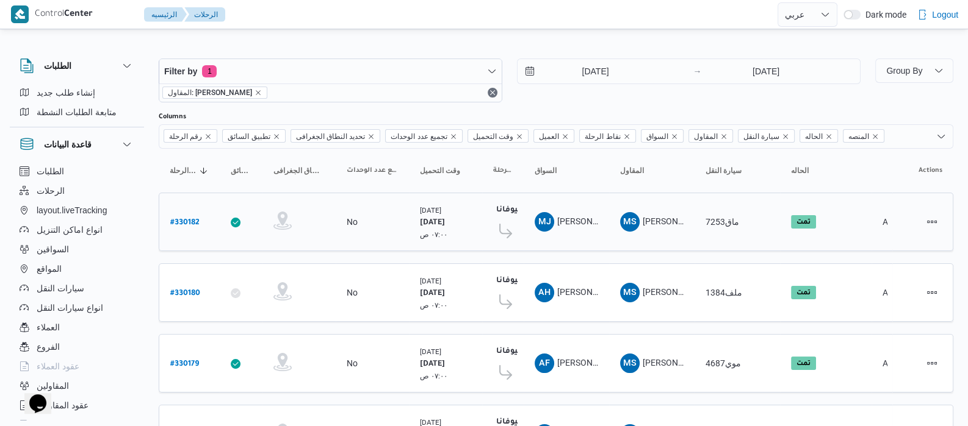
click at [182, 219] on b "# 330182" at bounding box center [184, 223] width 29 height 9
select select "ar"
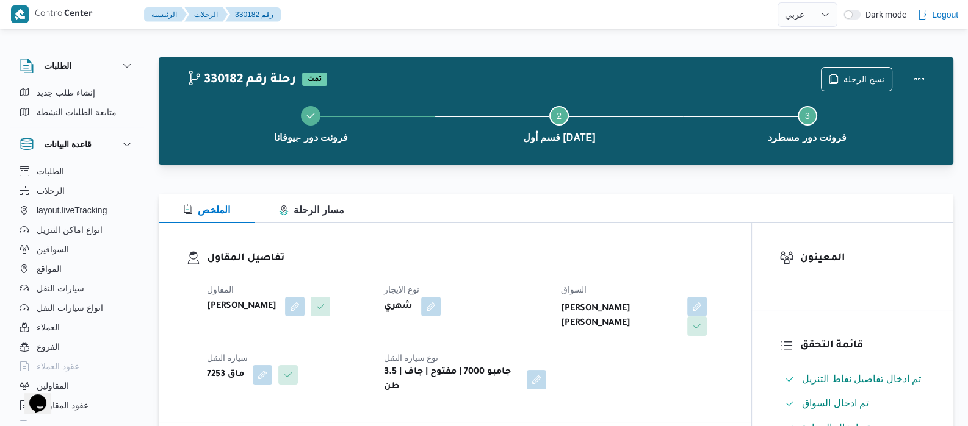
select select "ar"
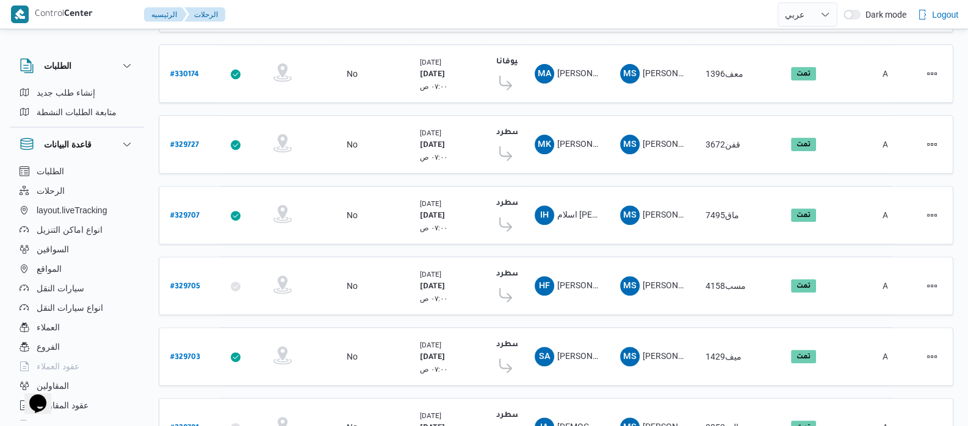
scroll to position [551, 0]
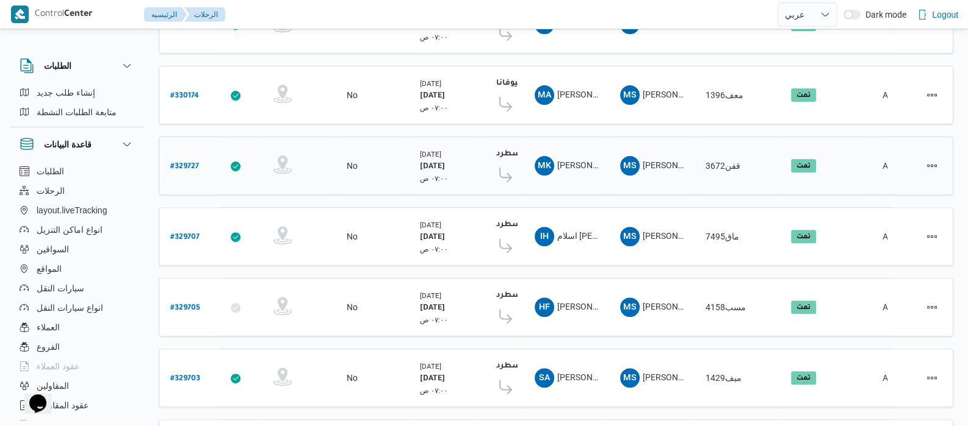
click at [190, 163] on b "# 329727" at bounding box center [184, 167] width 29 height 9
select select "ar"
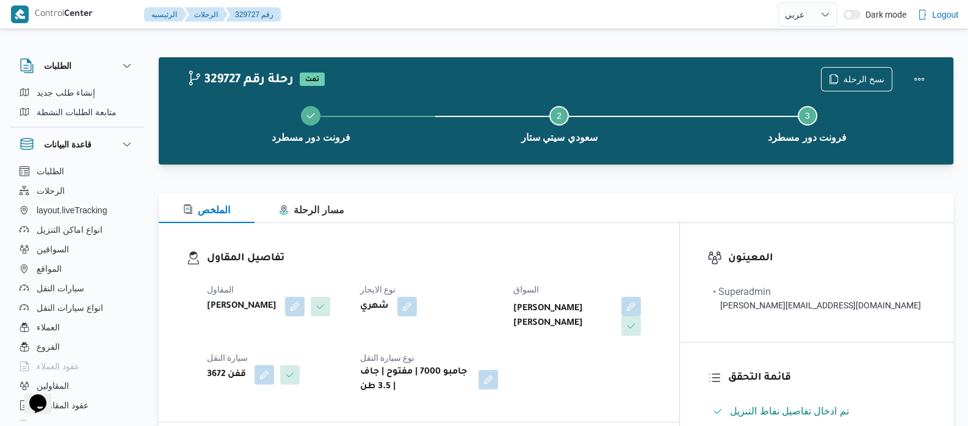
select select "ar"
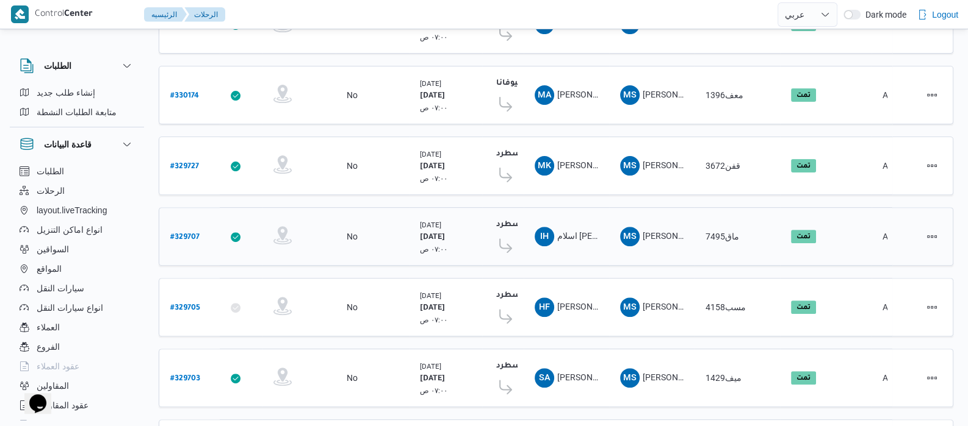
scroll to position [559, 0]
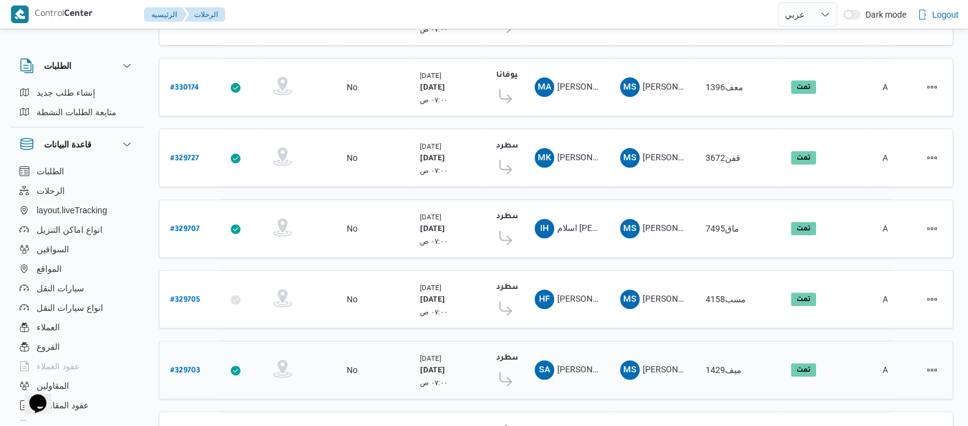
click at [188, 367] on b "# 329703" at bounding box center [185, 371] width 30 height 9
select select "ar"
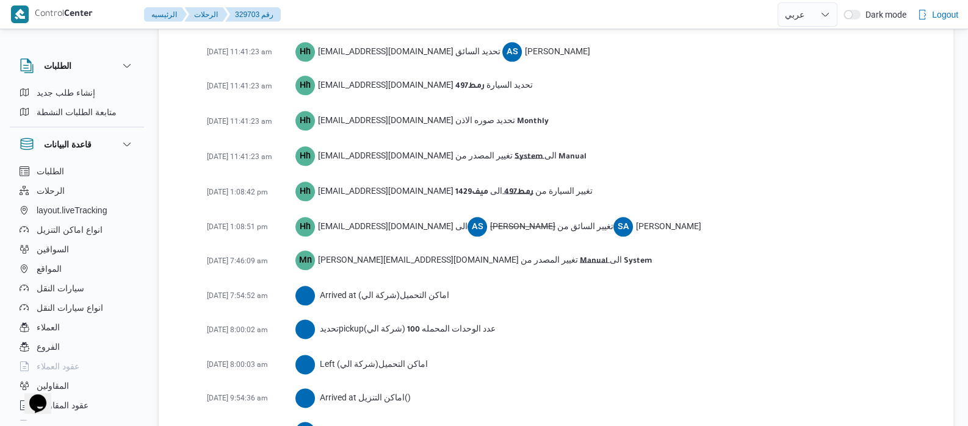
scroll to position [1858, 0]
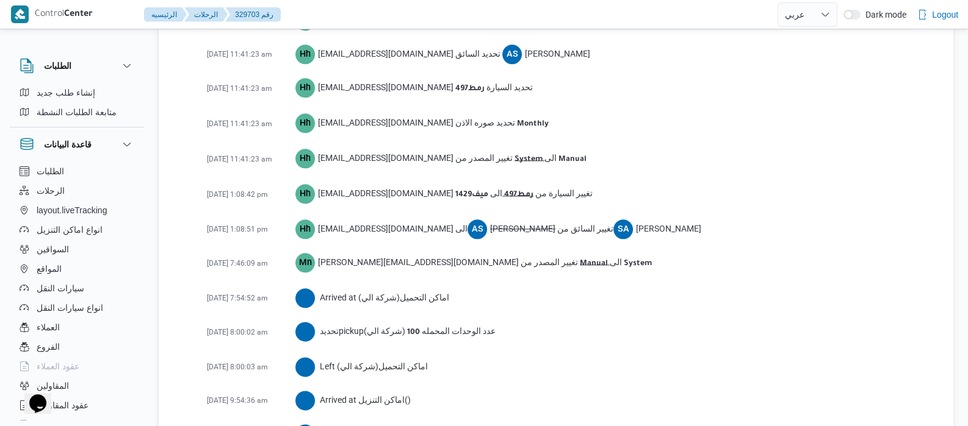
select select "ar"
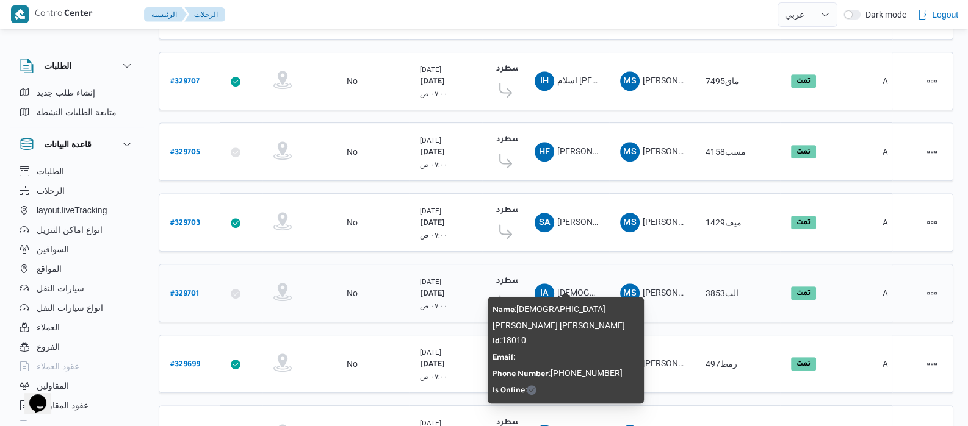
scroll to position [705, 0]
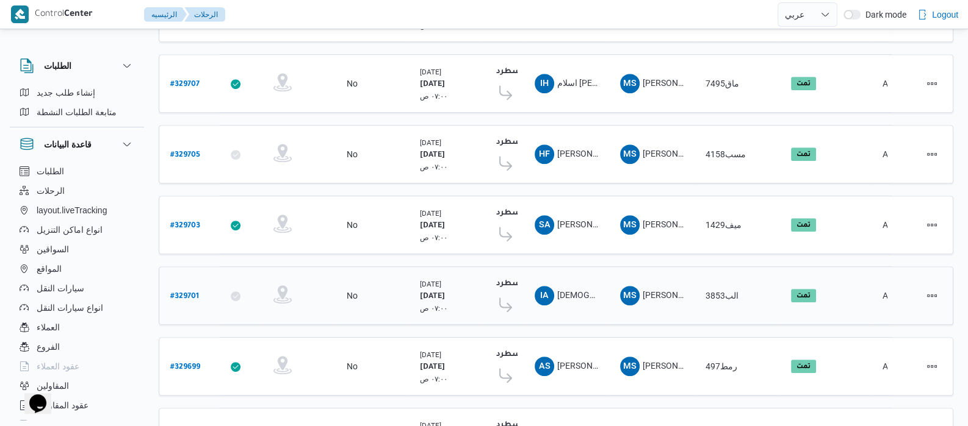
click at [177, 293] on b "# 329701" at bounding box center [184, 297] width 29 height 9
select select "ar"
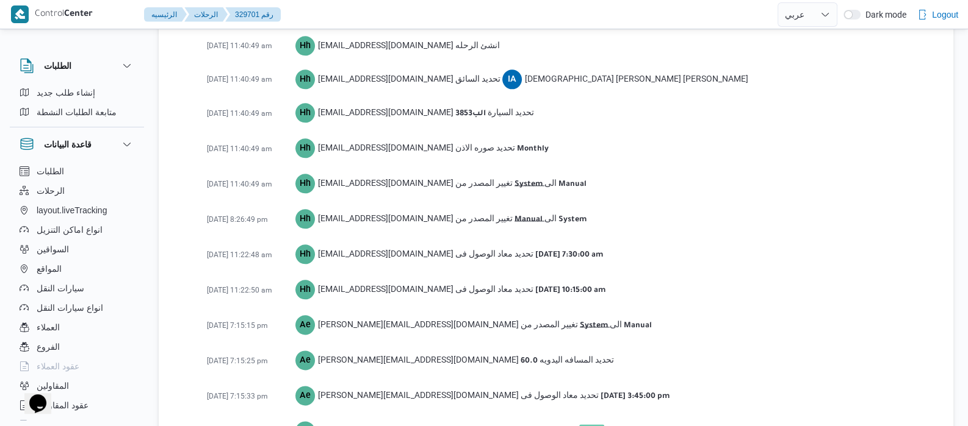
scroll to position [1906, 0]
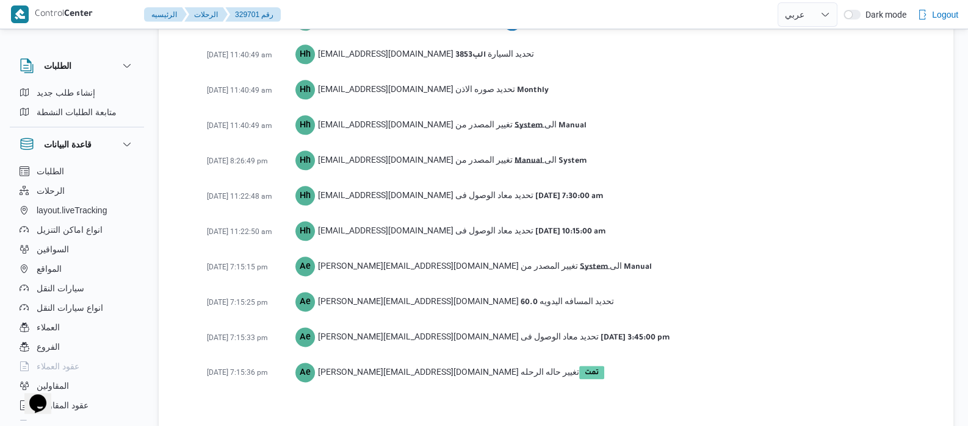
select select "ar"
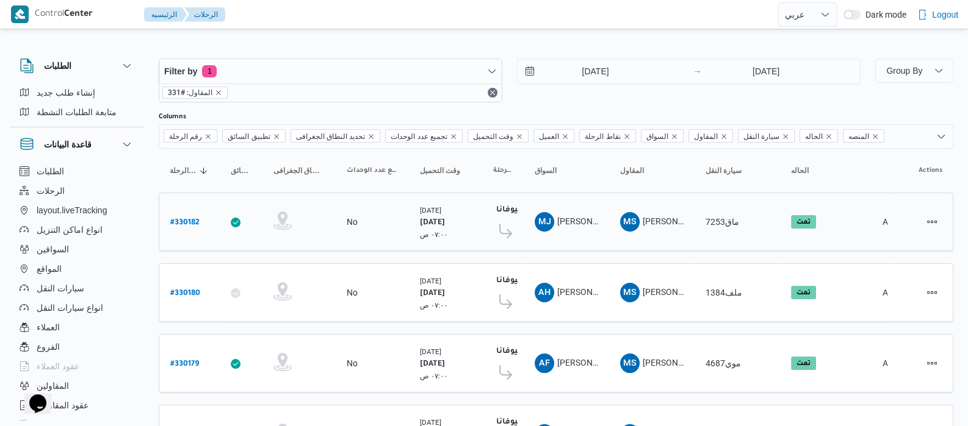
click at [195, 220] on b "# 330182" at bounding box center [184, 223] width 29 height 9
select select "ar"
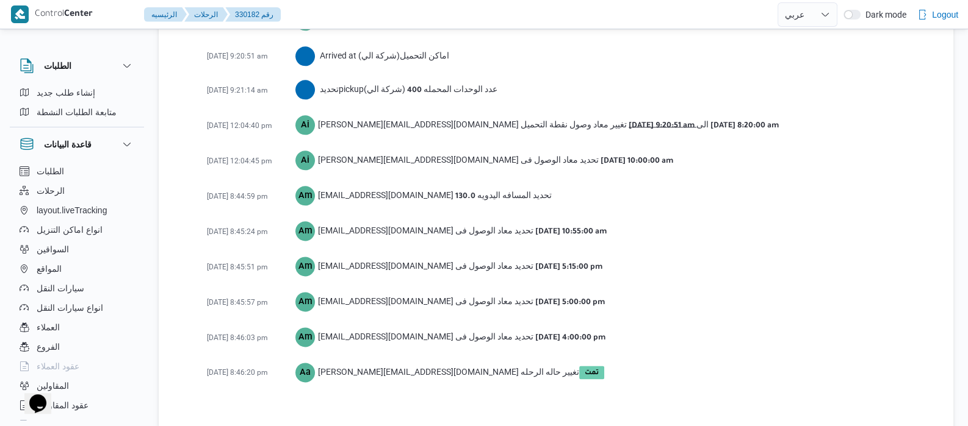
scroll to position [1940, 0]
select select "ar"
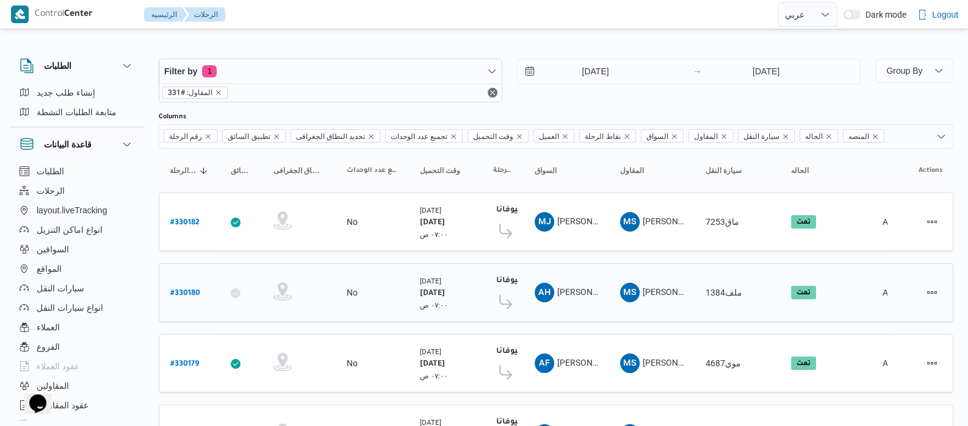
click at [189, 290] on b "# 330180" at bounding box center [185, 294] width 30 height 9
select select "ar"
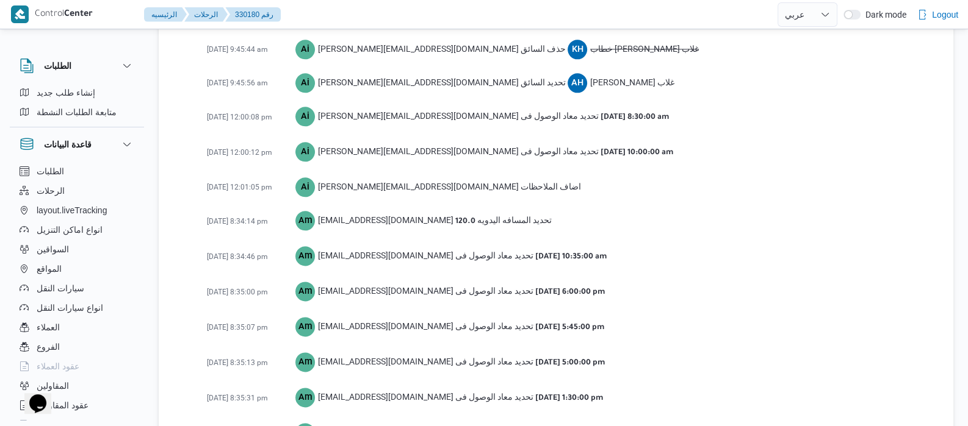
scroll to position [1993, 0]
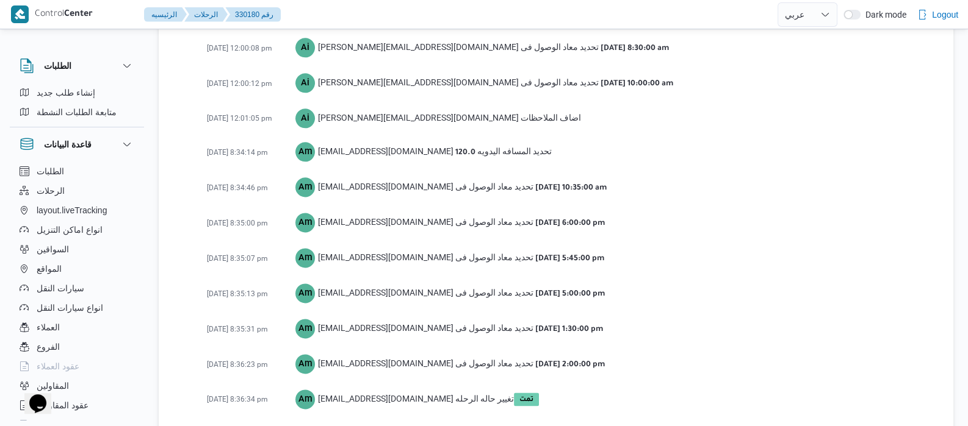
select select "ar"
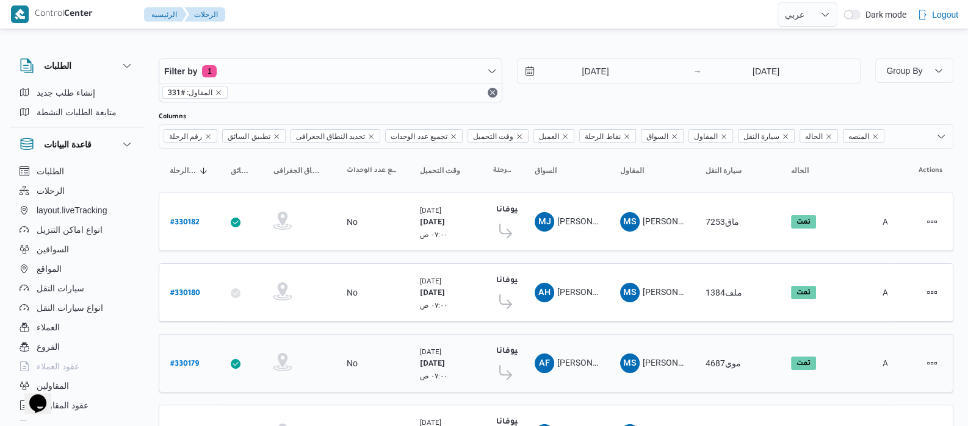
click at [190, 363] on b "# 330179" at bounding box center [184, 365] width 29 height 9
select select "ar"
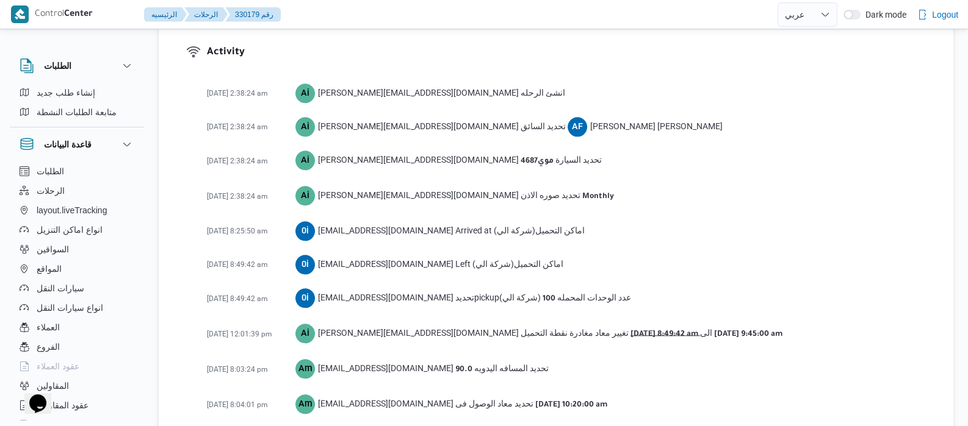
scroll to position [1647, 0]
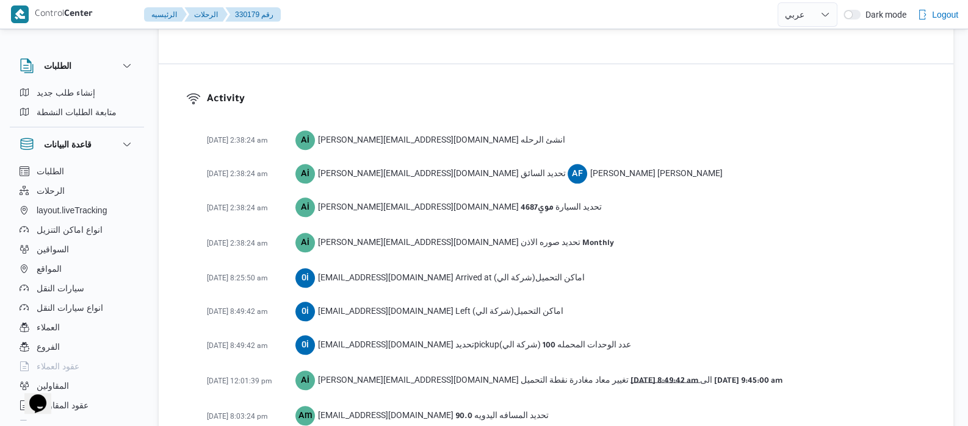
select select "ar"
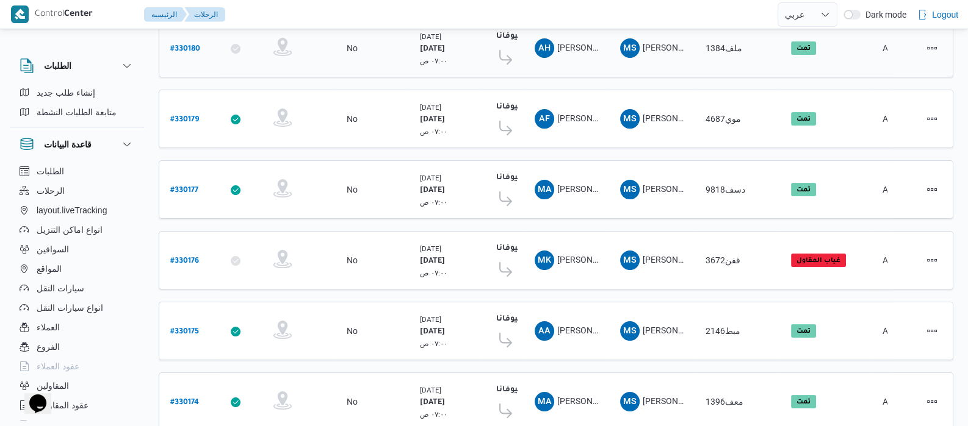
scroll to position [249, 0]
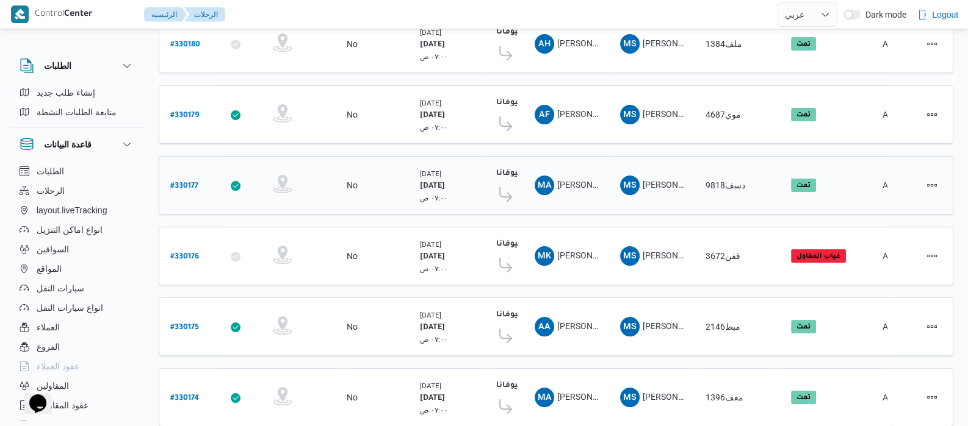
click at [190, 182] on b "# 330177" at bounding box center [184, 186] width 28 height 9
select select "ar"
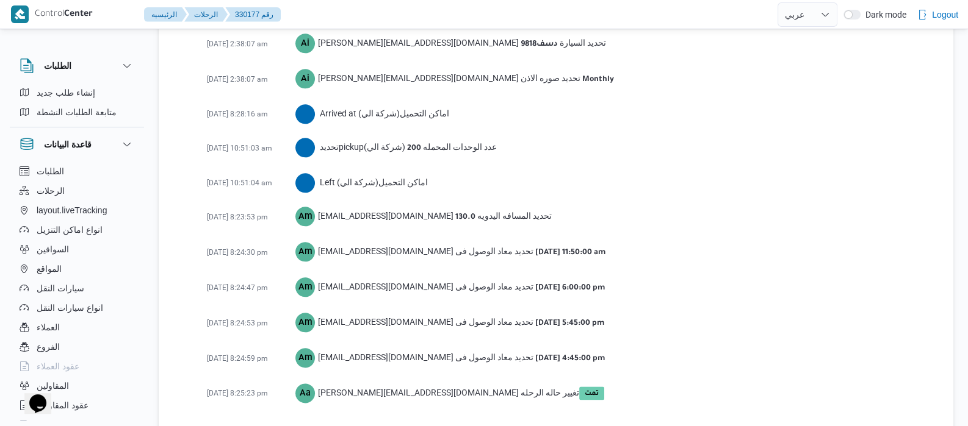
scroll to position [1838, 0]
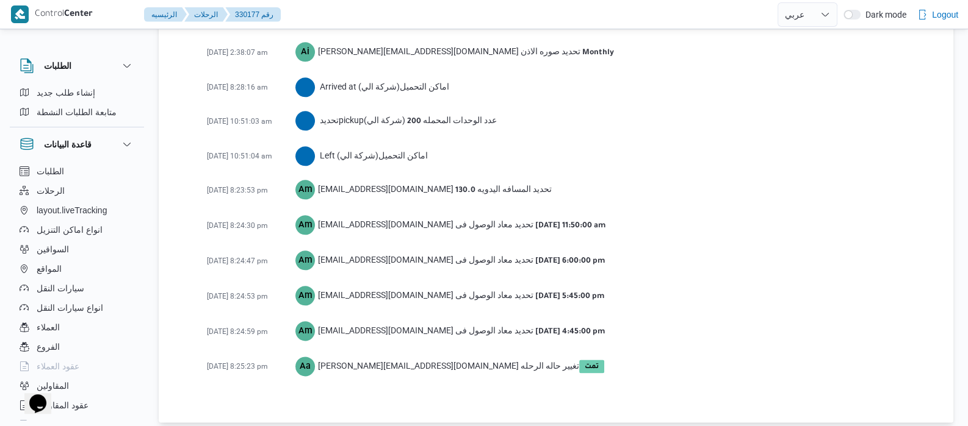
select select "ar"
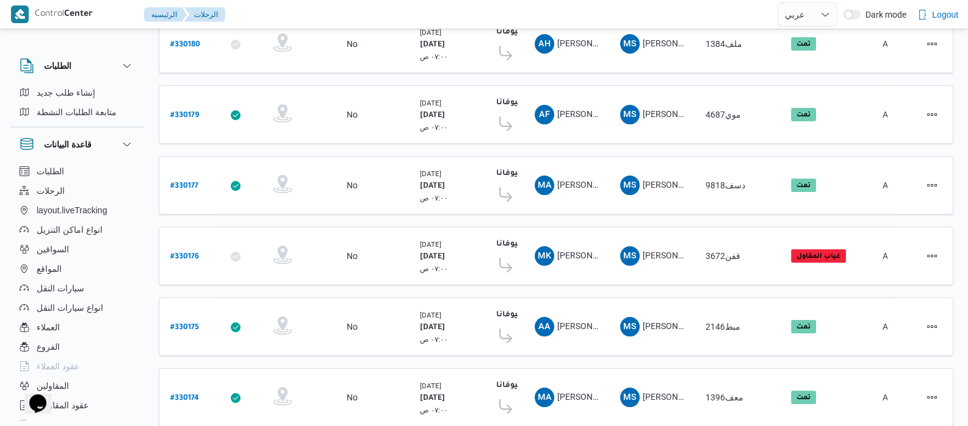
scroll to position [251, 0]
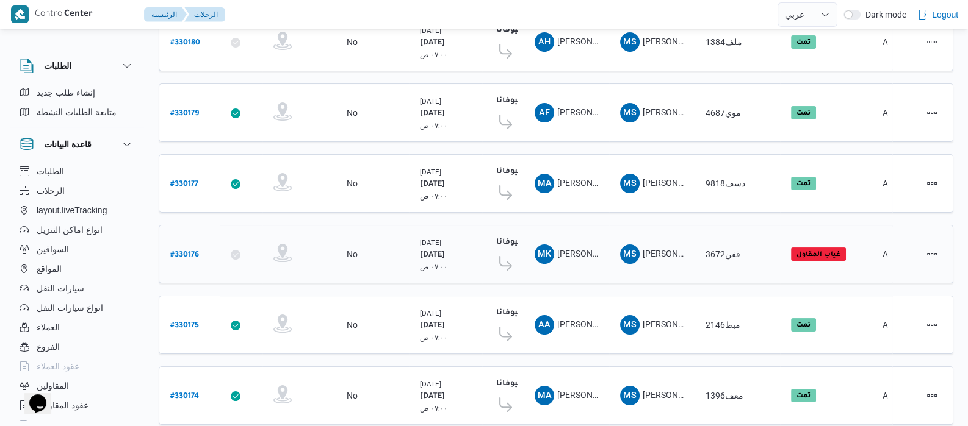
click at [170, 251] on b "# 330176" at bounding box center [184, 255] width 29 height 9
select select "ar"
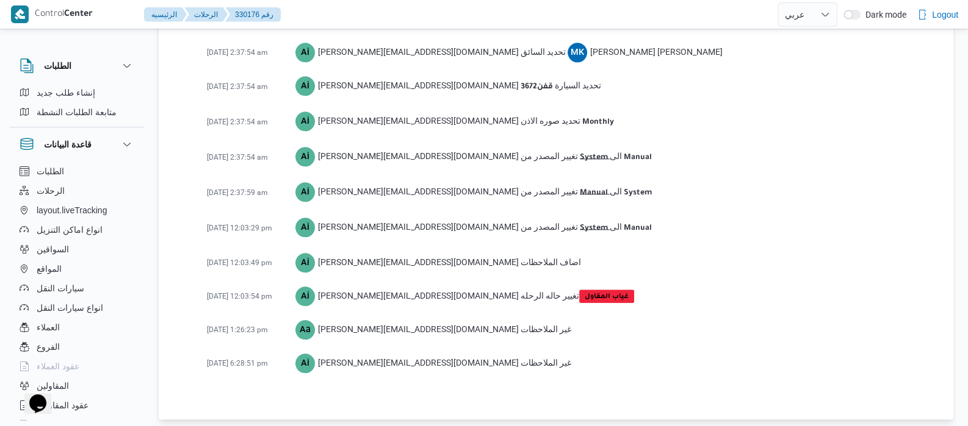
scroll to position [1802, 0]
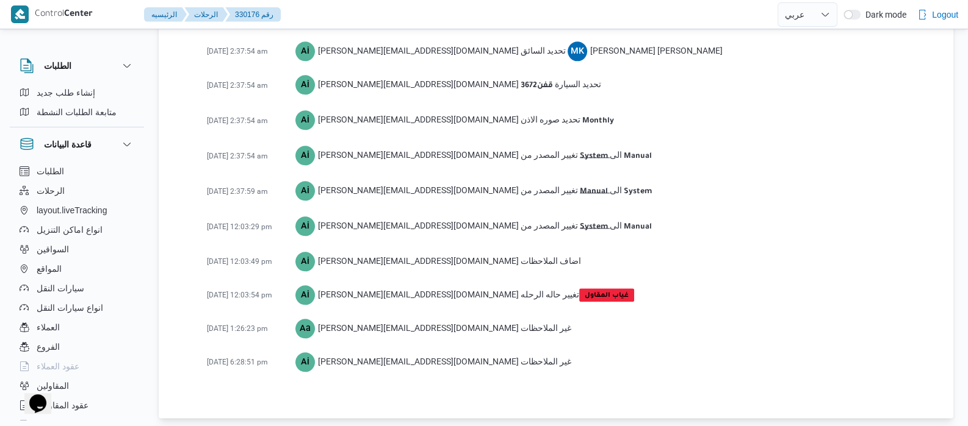
select select "ar"
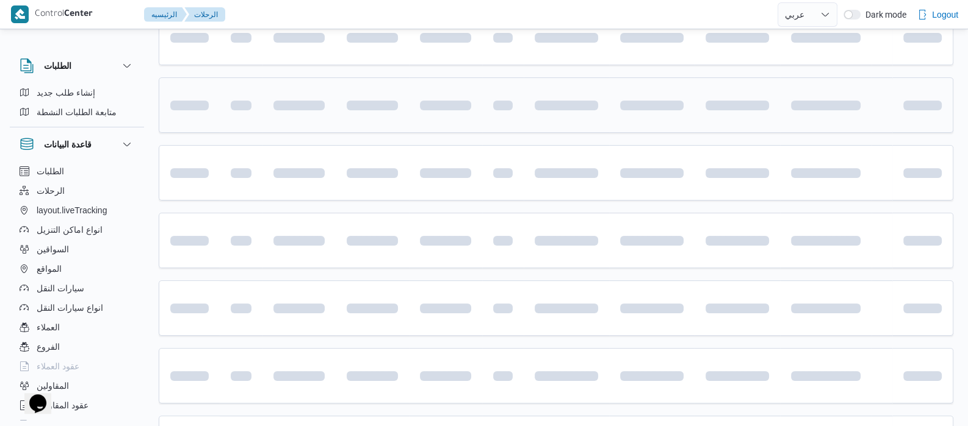
scroll to position [253, 0]
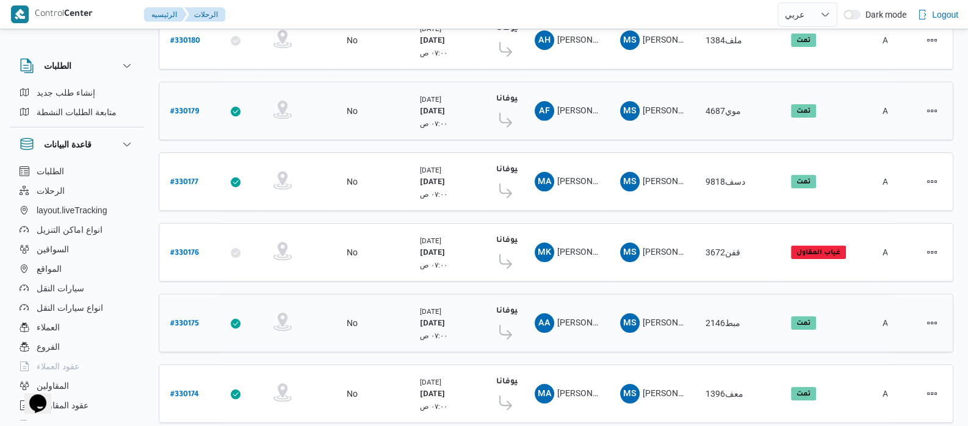
click at [180, 320] on b "# 330175" at bounding box center [184, 324] width 29 height 9
select select "ar"
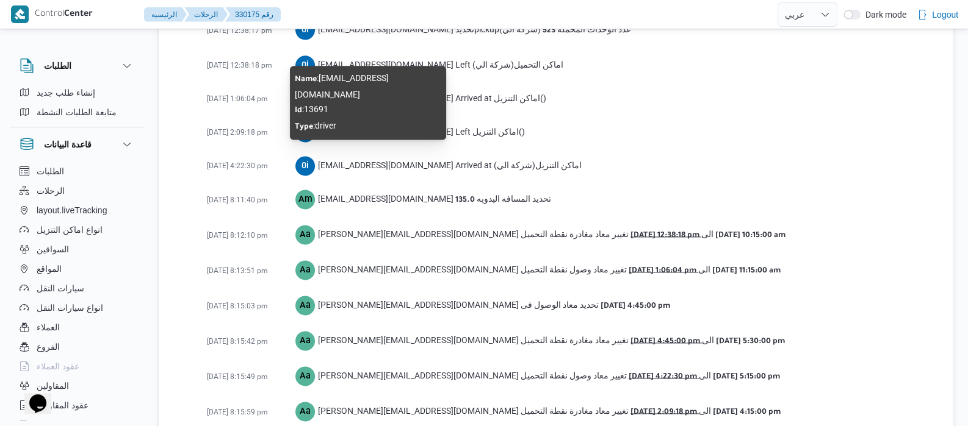
scroll to position [2087, 0]
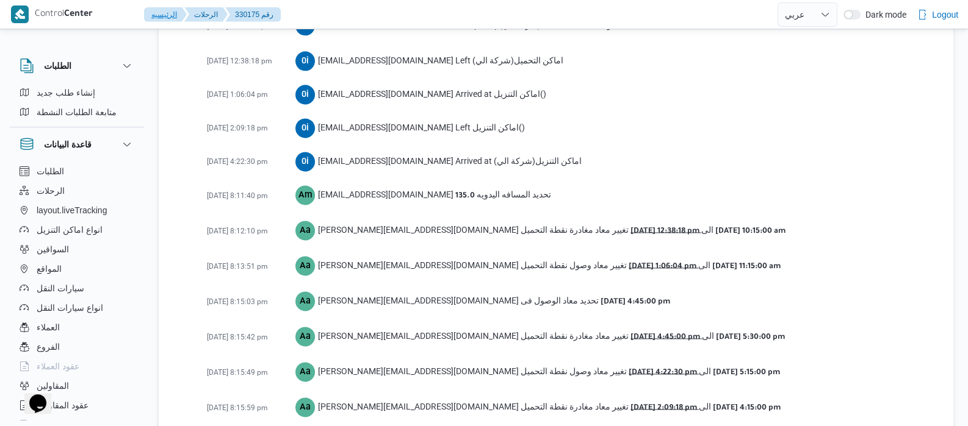
select select "ar"
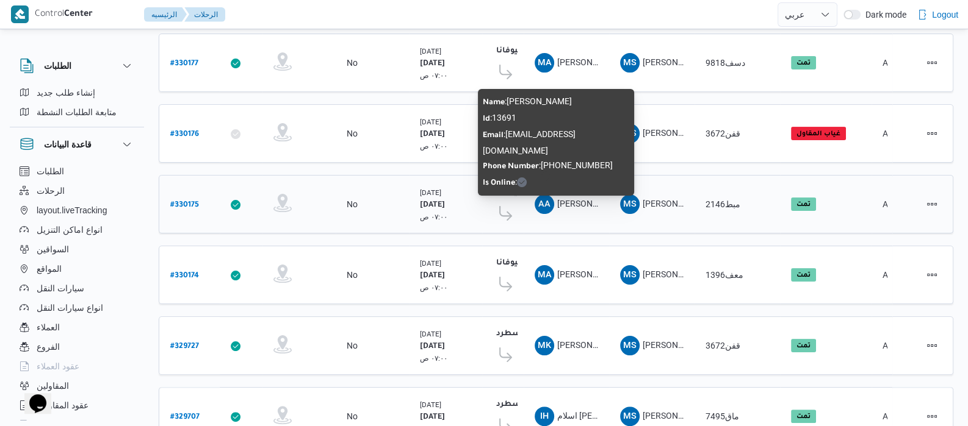
scroll to position [409, 0]
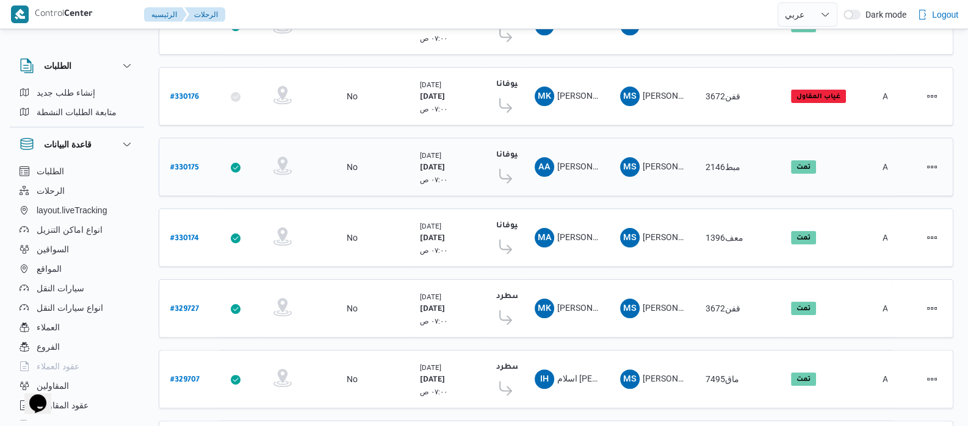
click at [180, 164] on b "# 330175" at bounding box center [184, 168] width 29 height 9
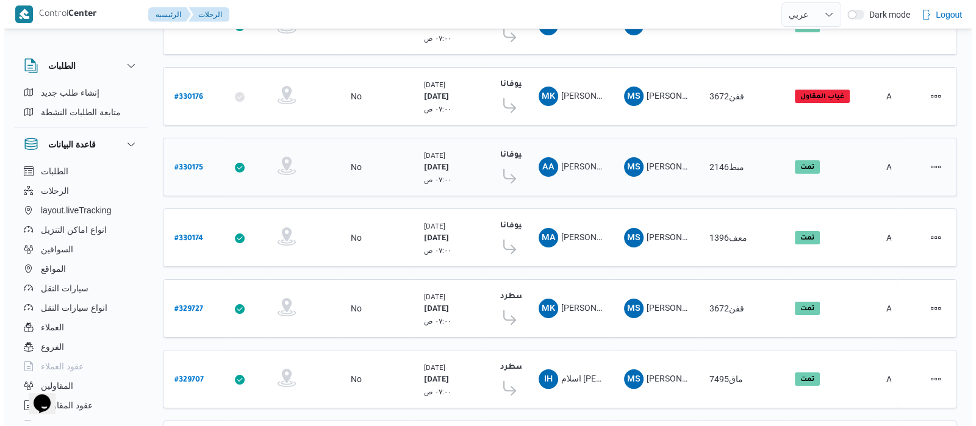
scroll to position [33, 0]
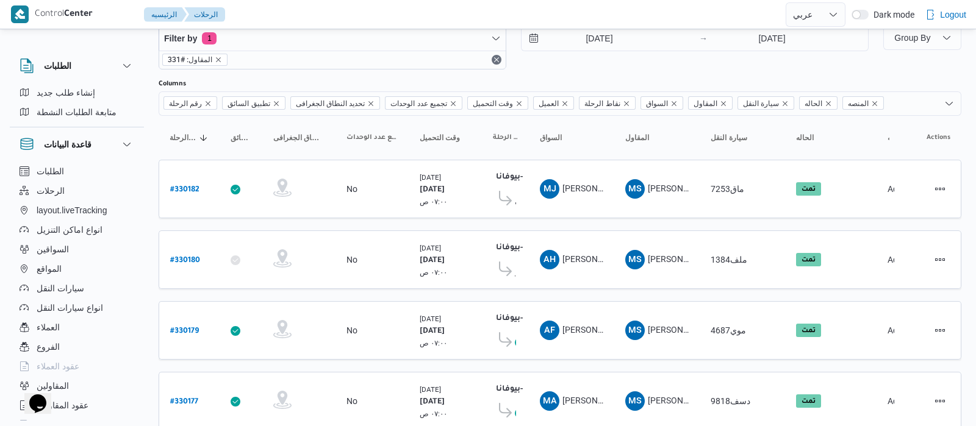
select select "ar"
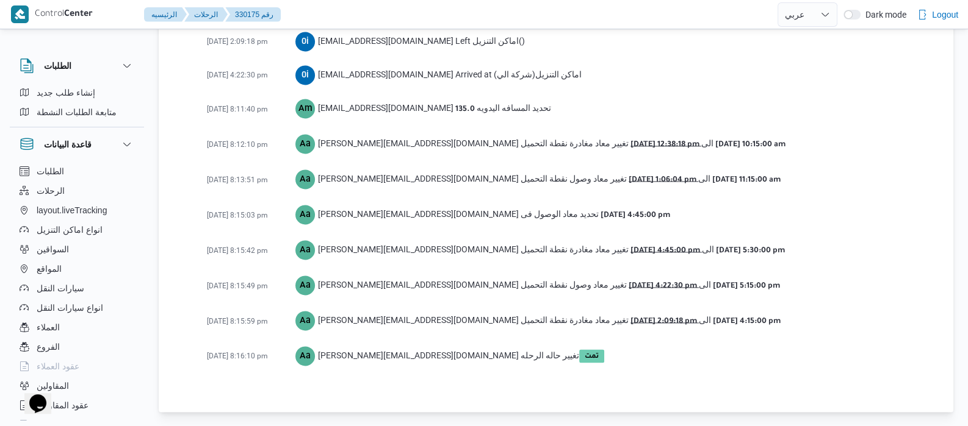
scroll to position [2176, 0]
select select "ar"
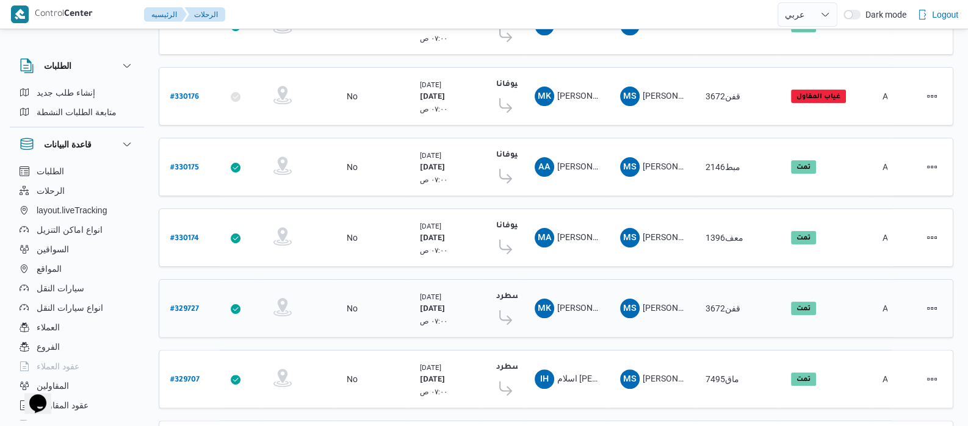
scroll to position [412, 0]
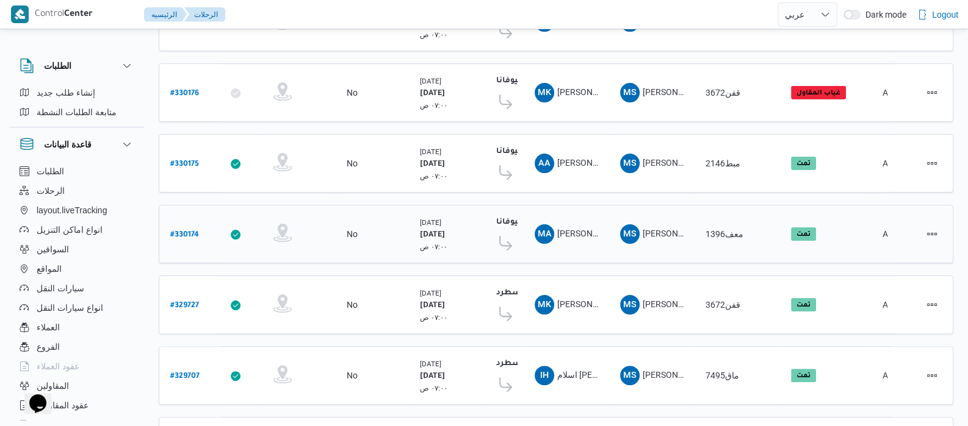
click at [185, 231] on b "# 330174" at bounding box center [184, 235] width 29 height 9
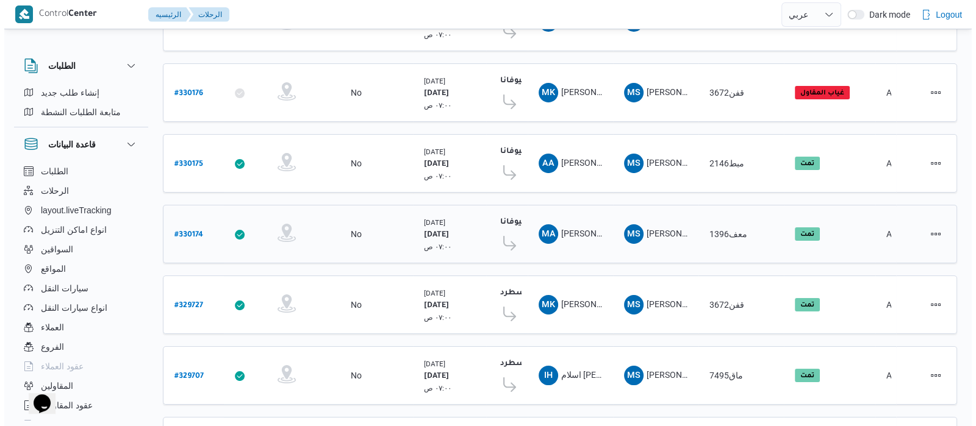
scroll to position [33, 0]
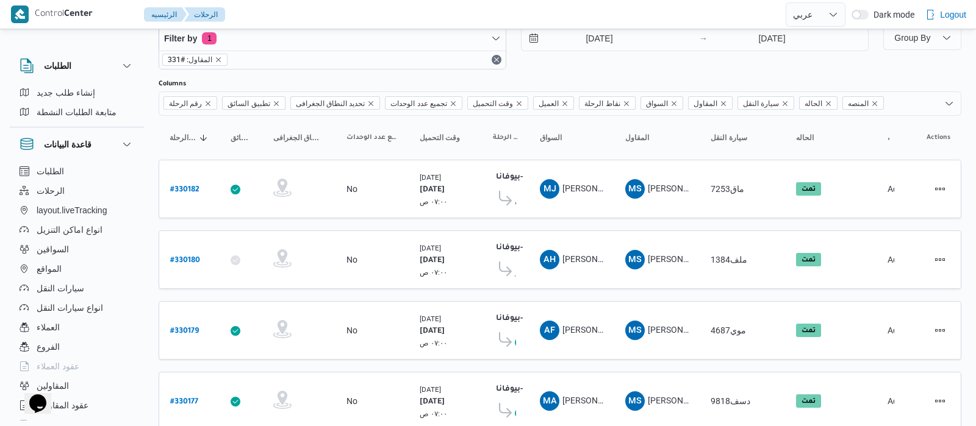
select select "ar"
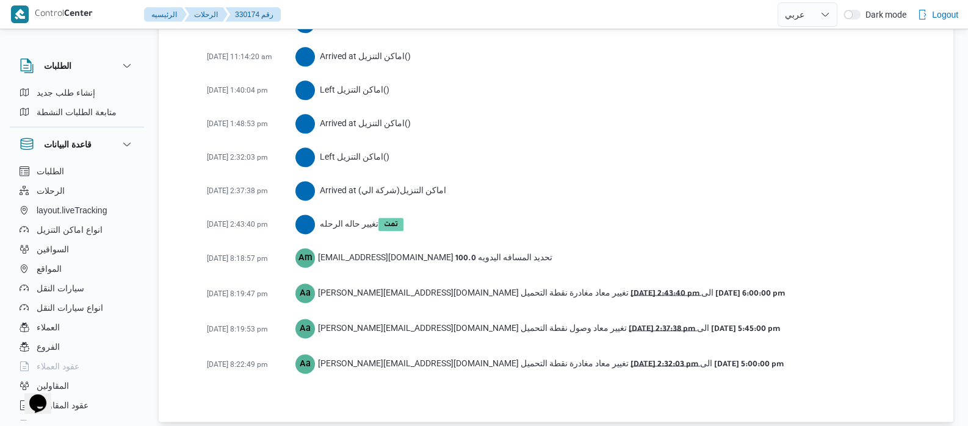
scroll to position [2004, 0]
select select "ar"
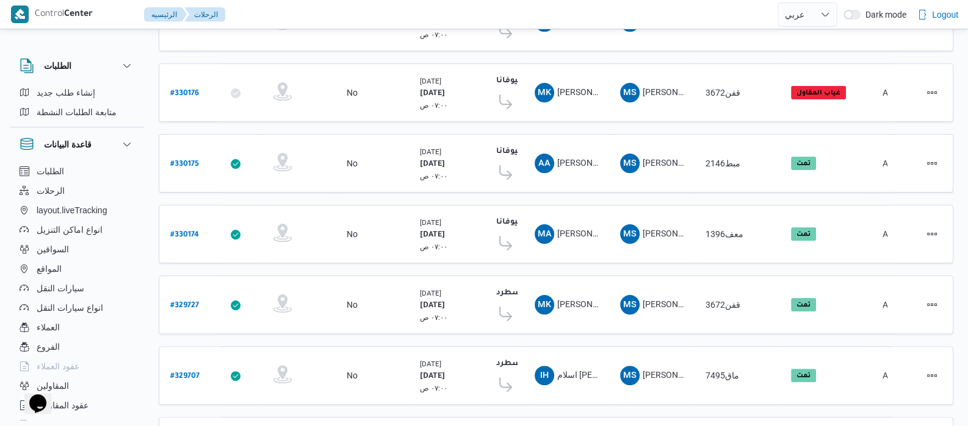
scroll to position [416, 0]
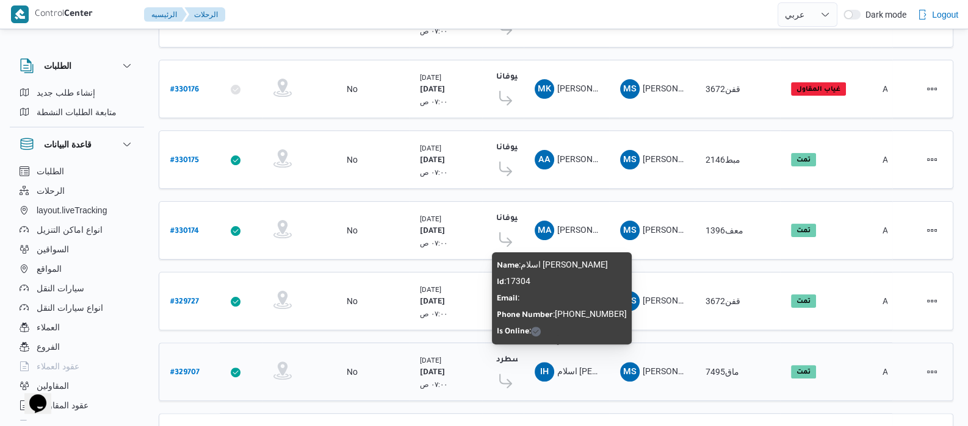
click at [567, 367] on span "اسلام [PERSON_NAME]" at bounding box center [600, 372] width 87 height 10
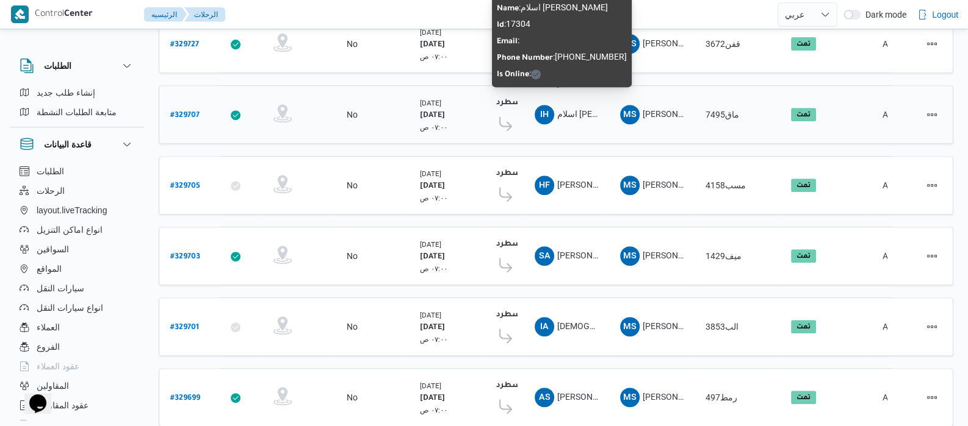
scroll to position [683, 0]
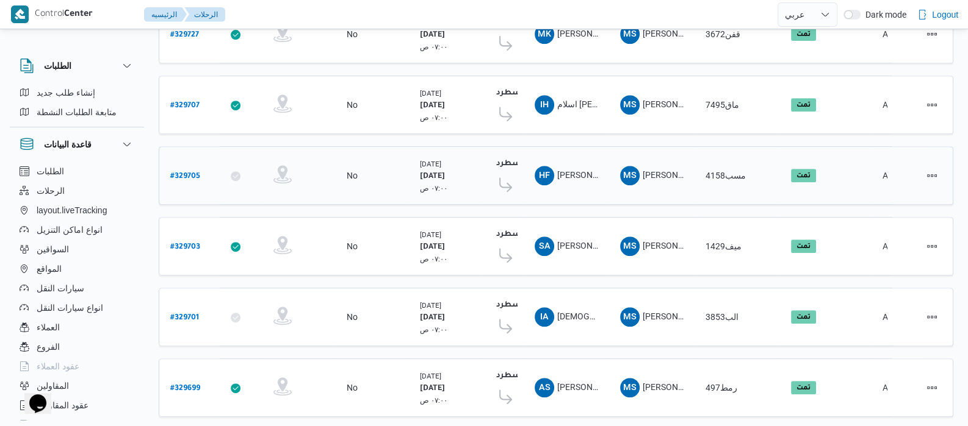
click at [178, 173] on b "# 329705" at bounding box center [185, 177] width 30 height 9
select select "ar"
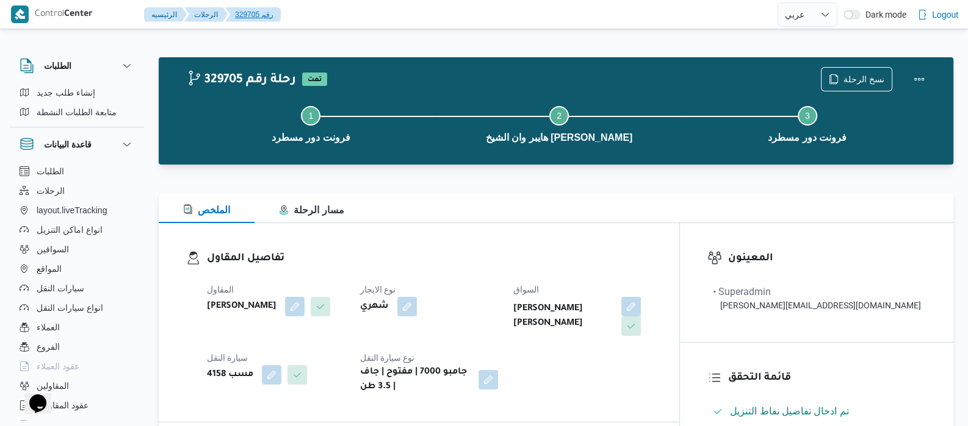
select select "ar"
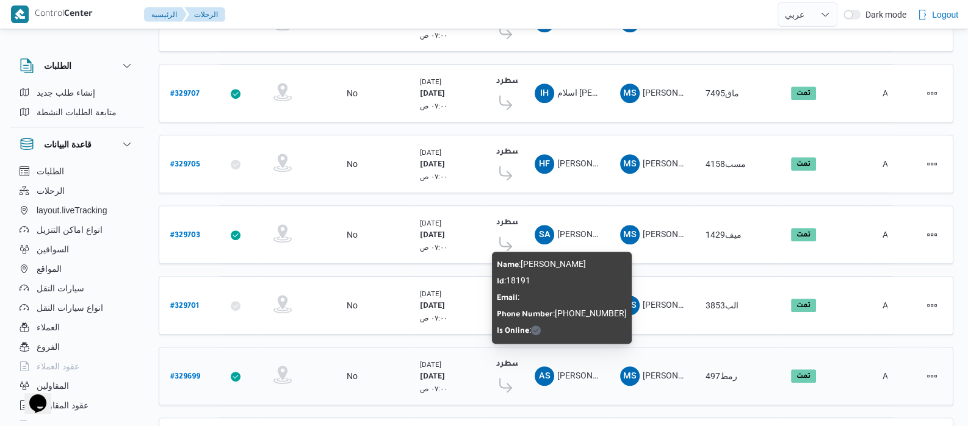
scroll to position [906, 0]
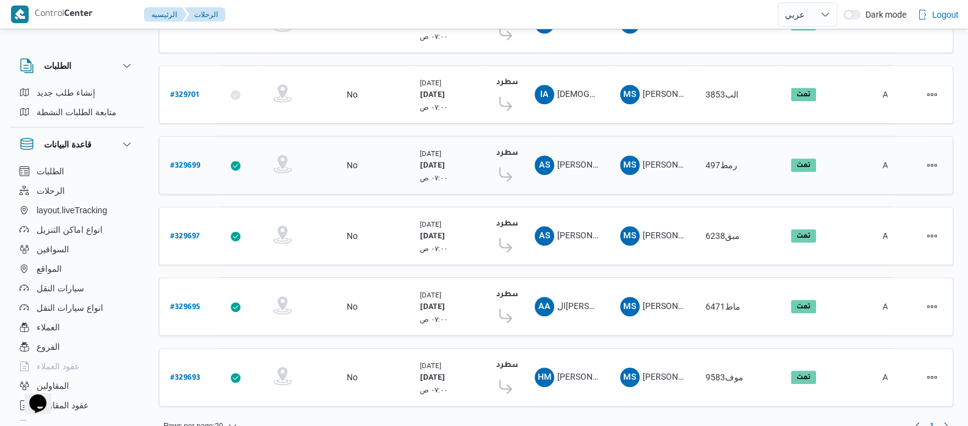
click at [185, 162] on b "# 329699" at bounding box center [185, 166] width 30 height 9
select select "ar"
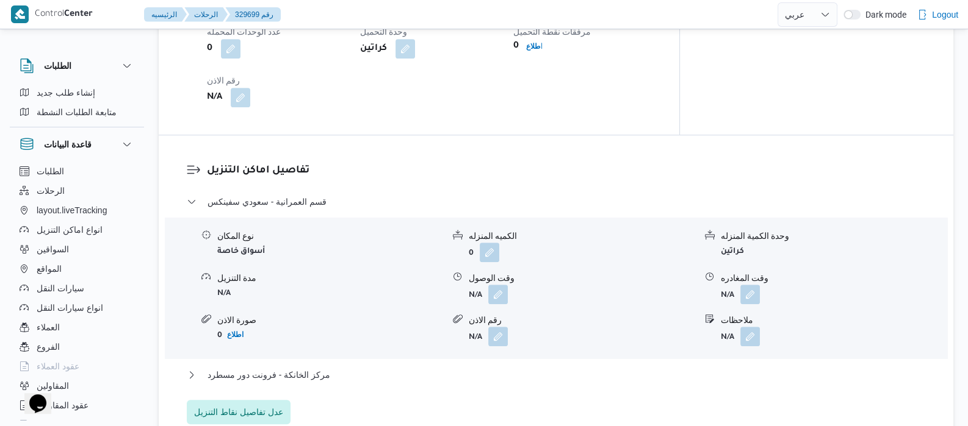
scroll to position [1973, 0]
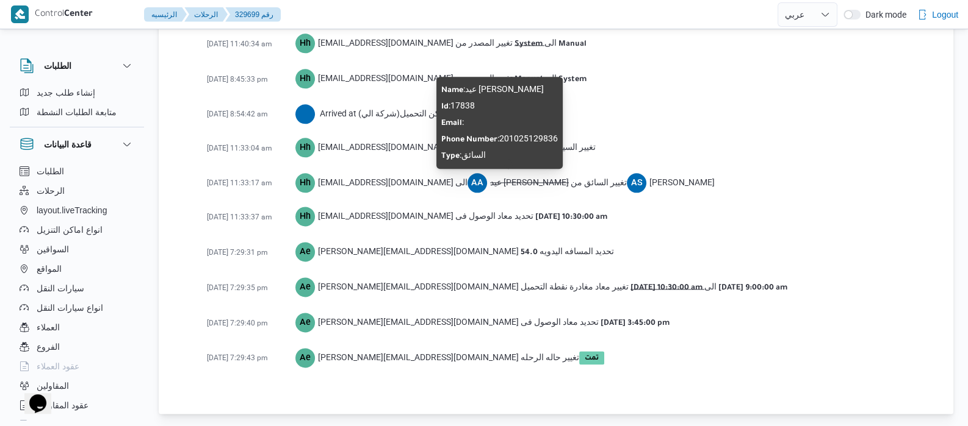
click at [475, 190] on span "AA عيد [PERSON_NAME]" at bounding box center [517, 182] width 101 height 21
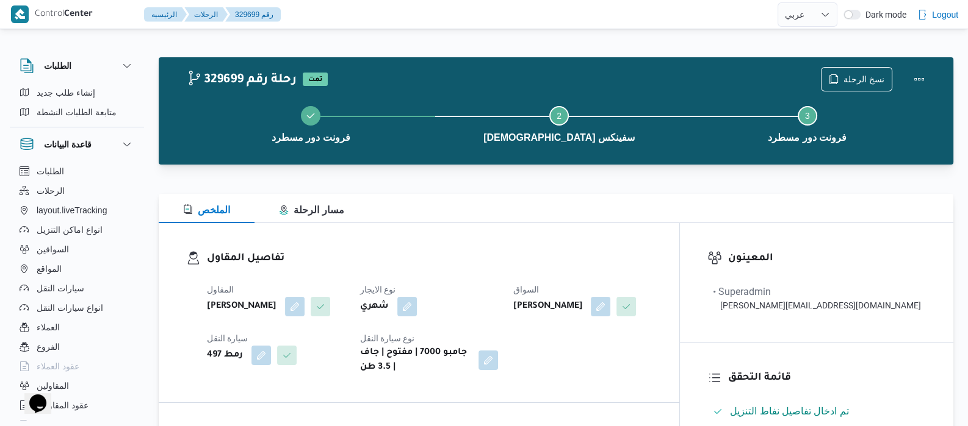
select select "ar"
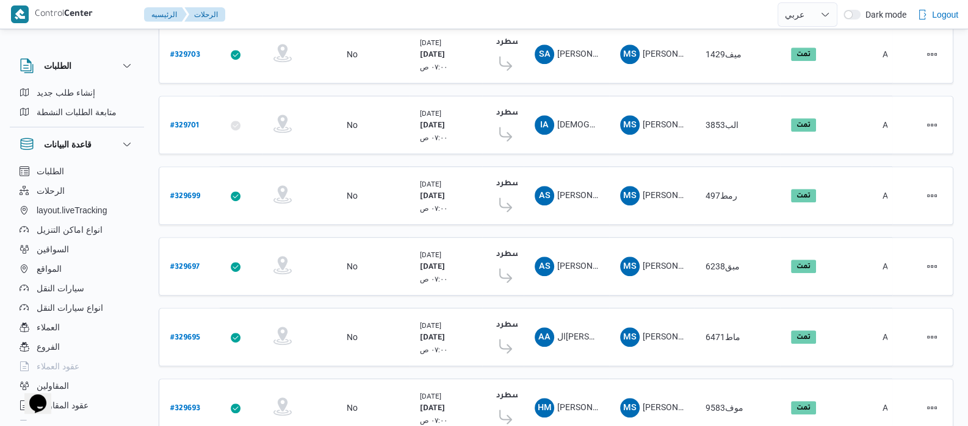
scroll to position [893, 0]
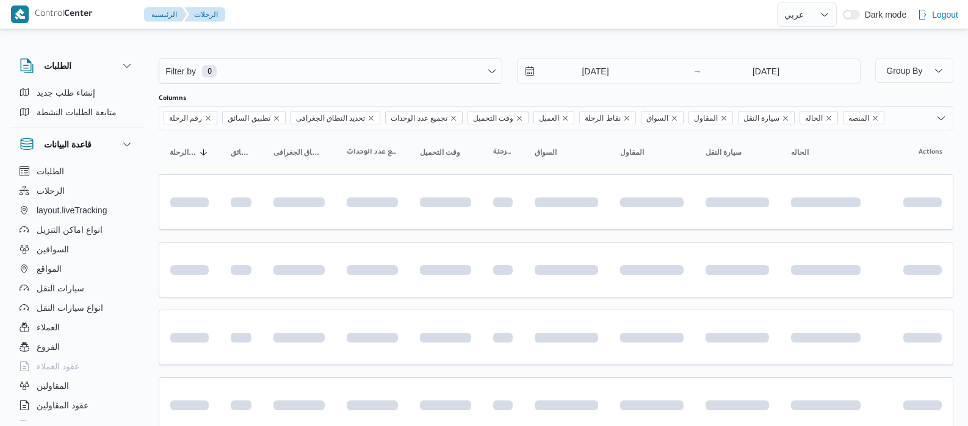
select select "ar"
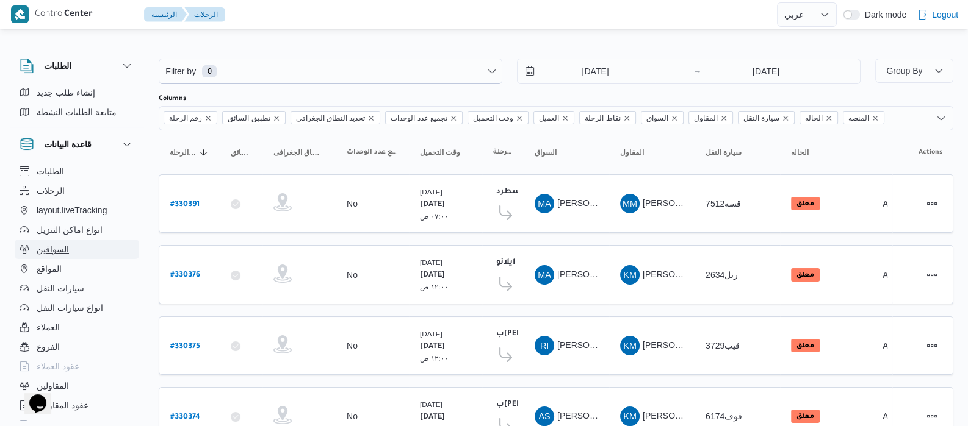
click at [65, 248] on span "السواقين" at bounding box center [53, 249] width 32 height 15
select select "ar"
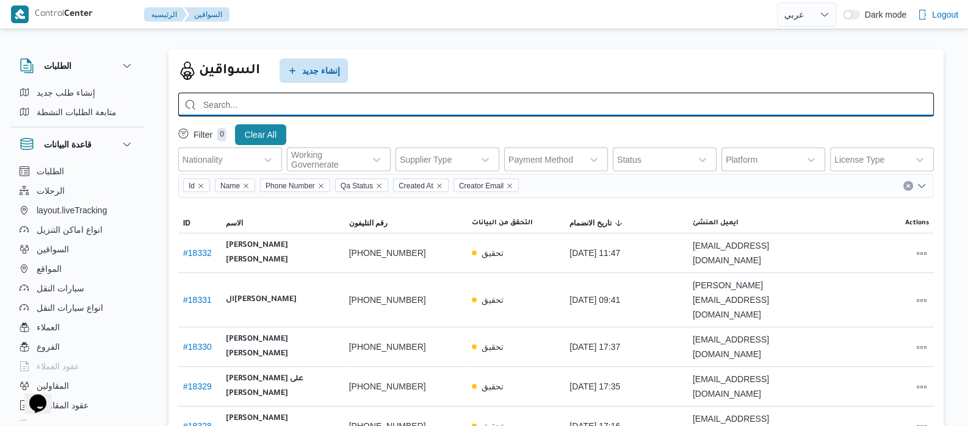
click at [467, 105] on input "search" at bounding box center [555, 105] width 755 height 24
type input "[PERSON_NAME]"
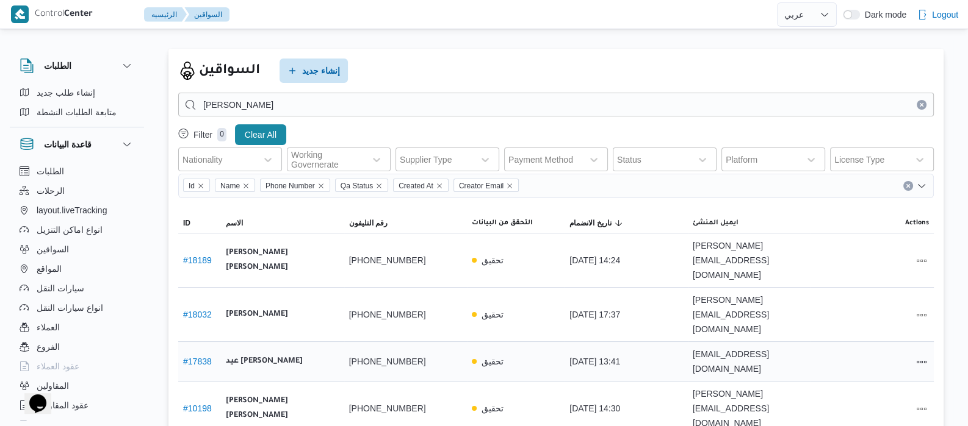
click at [195, 357] on link "# 17838" at bounding box center [197, 362] width 29 height 10
select select "ar"
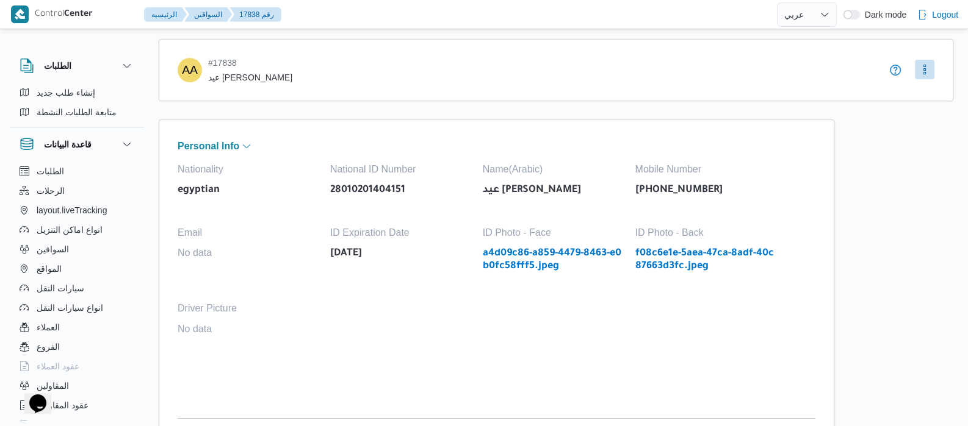
click at [927, 74] on button "More" at bounding box center [924, 70] width 20 height 20
click at [906, 96] on span "Edit" at bounding box center [923, 95] width 59 height 15
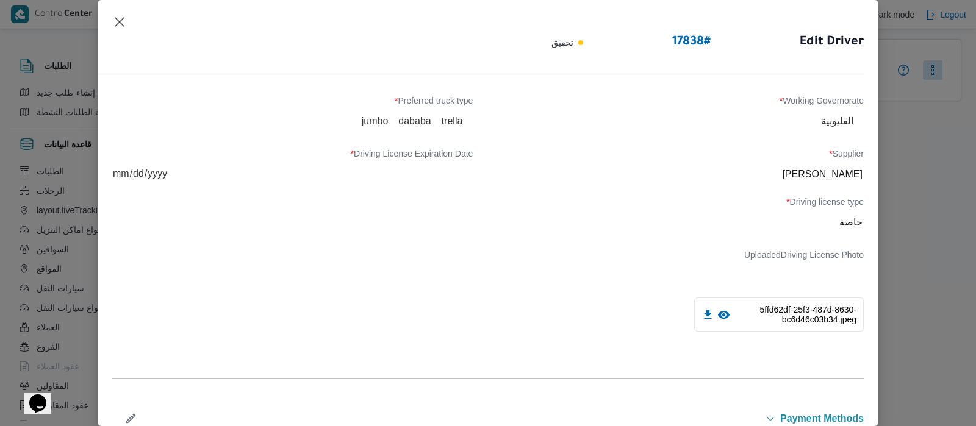
scroll to position [498, 0]
click at [718, 316] on icon at bounding box center [724, 315] width 12 height 8
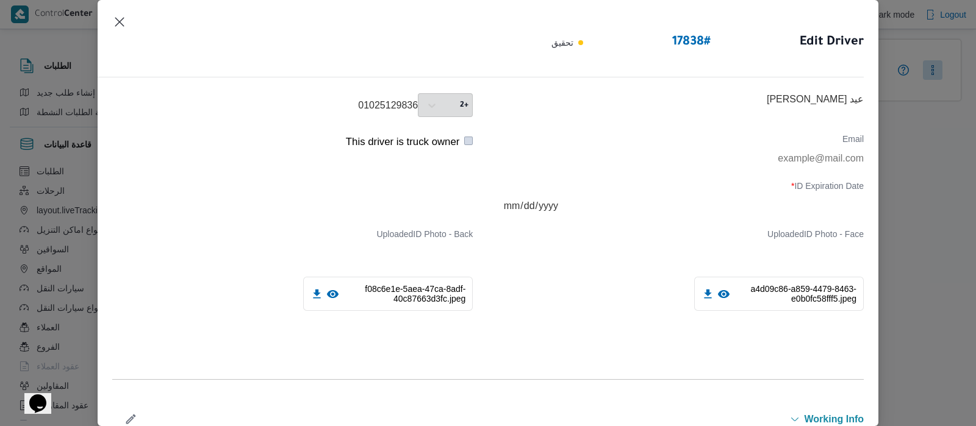
scroll to position [142, 0]
click at [718, 296] on icon at bounding box center [724, 293] width 12 height 8
click at [329, 296] on icon at bounding box center [333, 293] width 12 height 8
